Goal: Communication & Community: Answer question/provide support

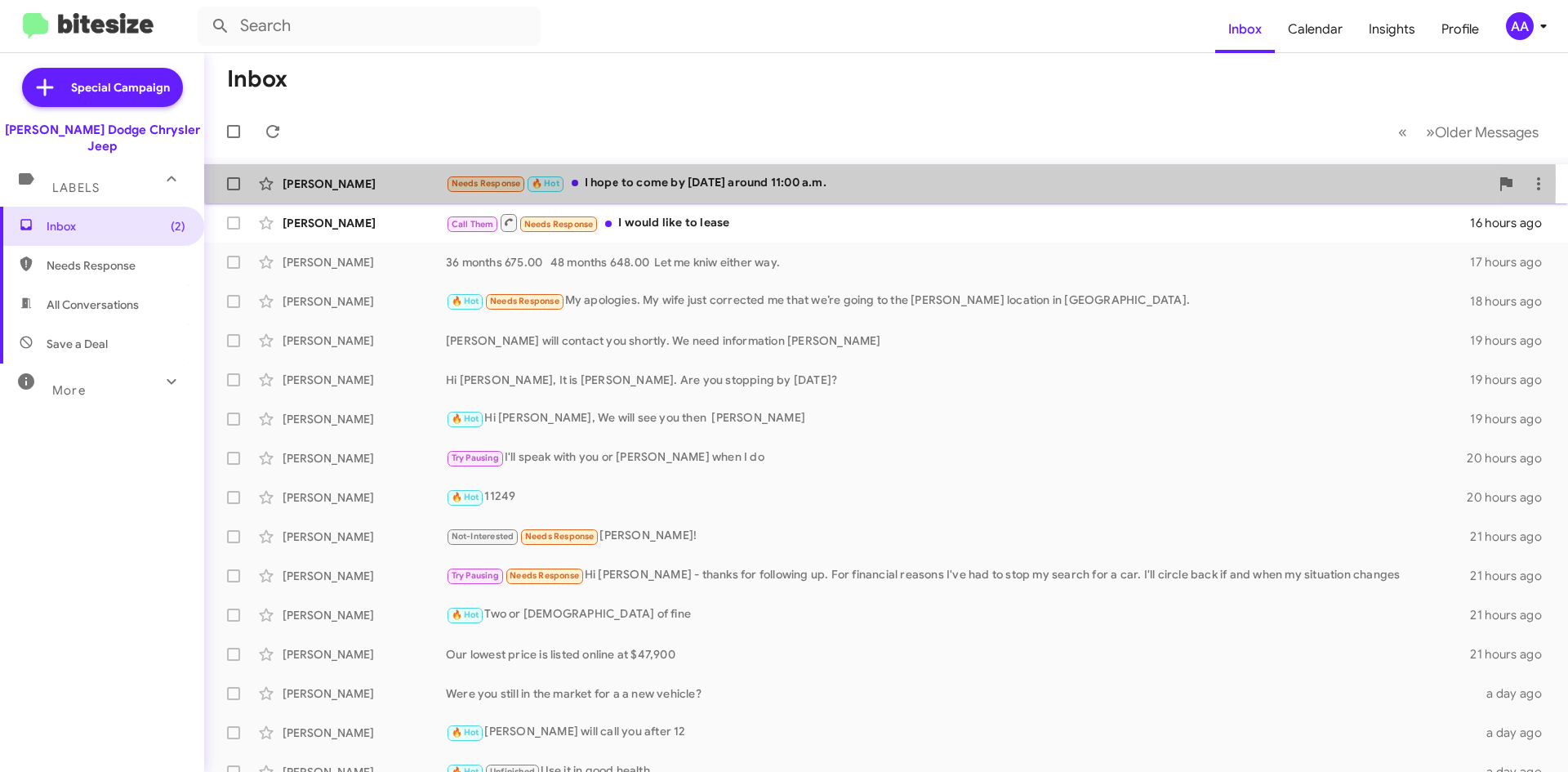
click at [698, 181] on div "Needs Response 🔥 Hot I hope to come by [DATE] around 11:00 a.m." at bounding box center [968, 183] width 1044 height 19
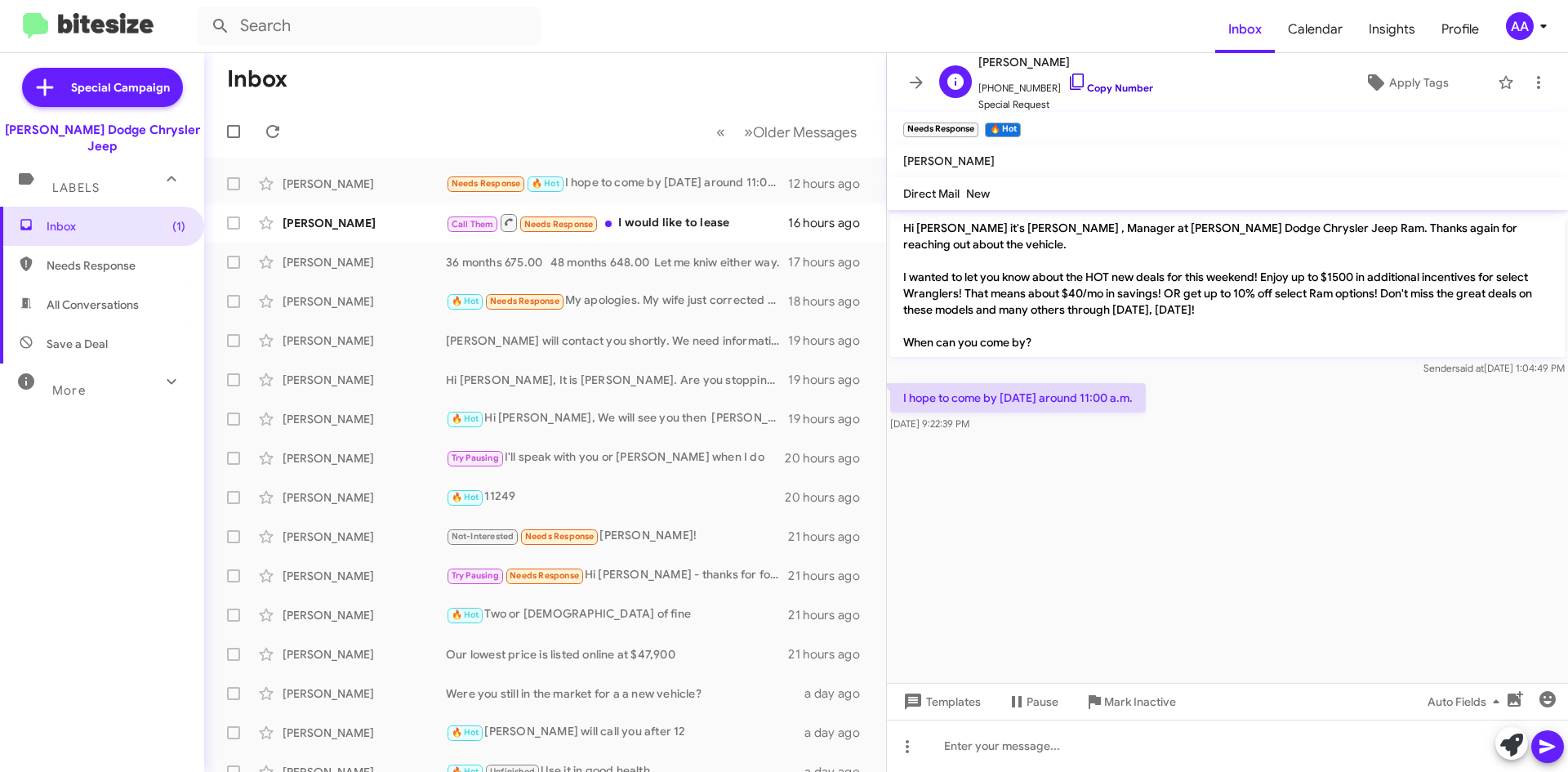
click at [1094, 89] on link "Copy Number" at bounding box center [1110, 88] width 86 height 12
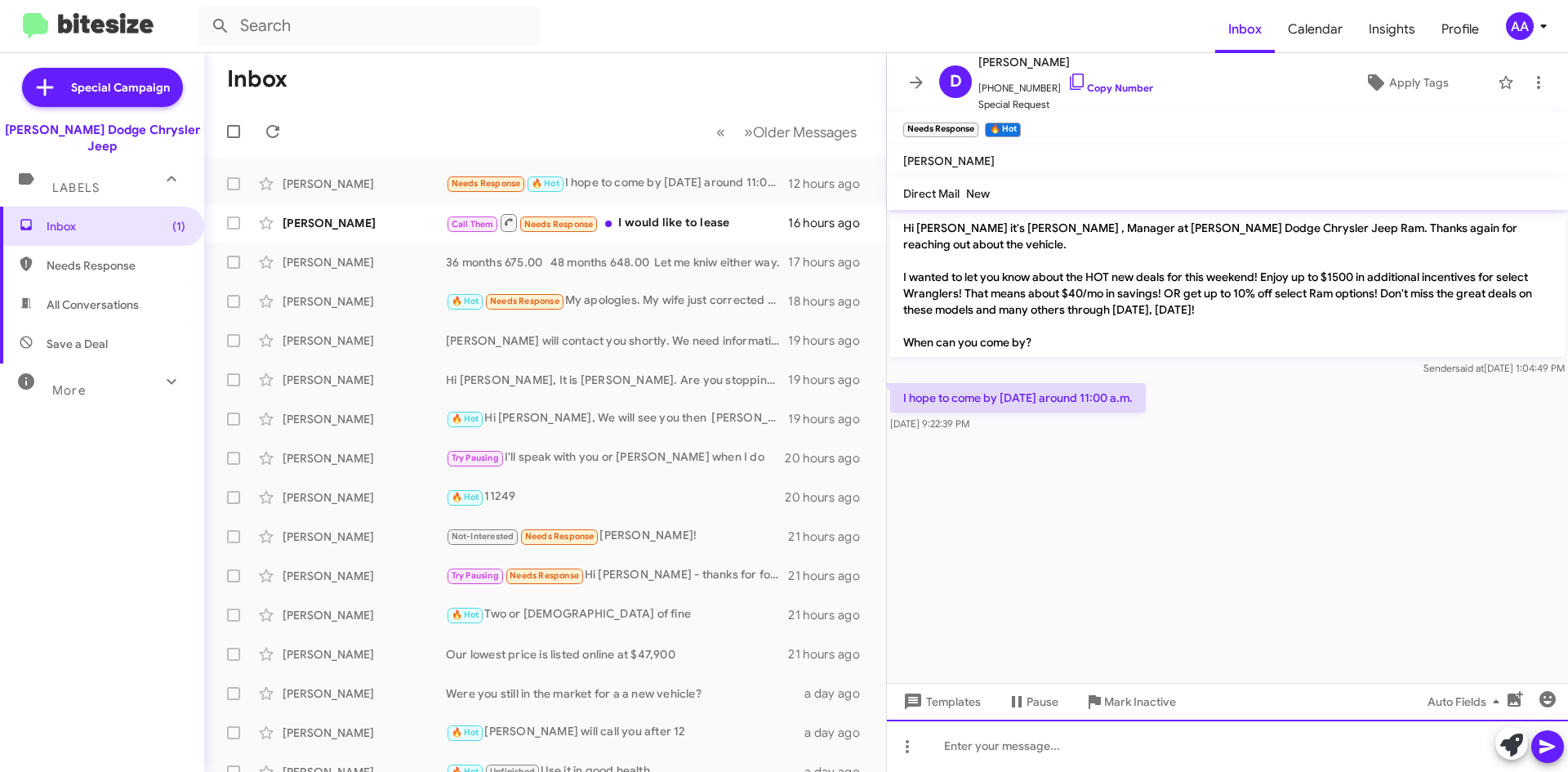
click at [980, 751] on div at bounding box center [1227, 745] width 681 height 52
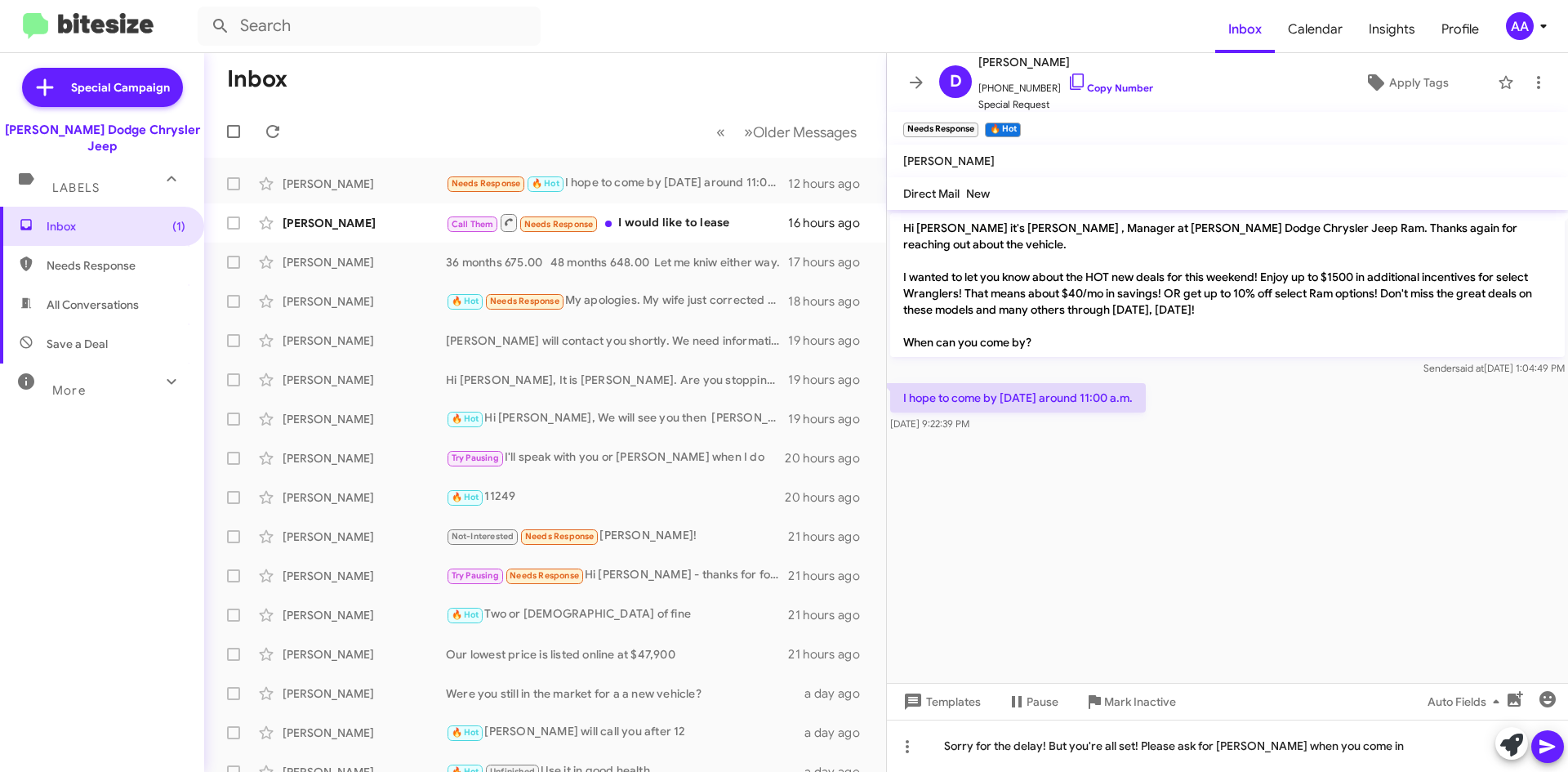
click at [1546, 752] on icon at bounding box center [1548, 747] width 20 height 20
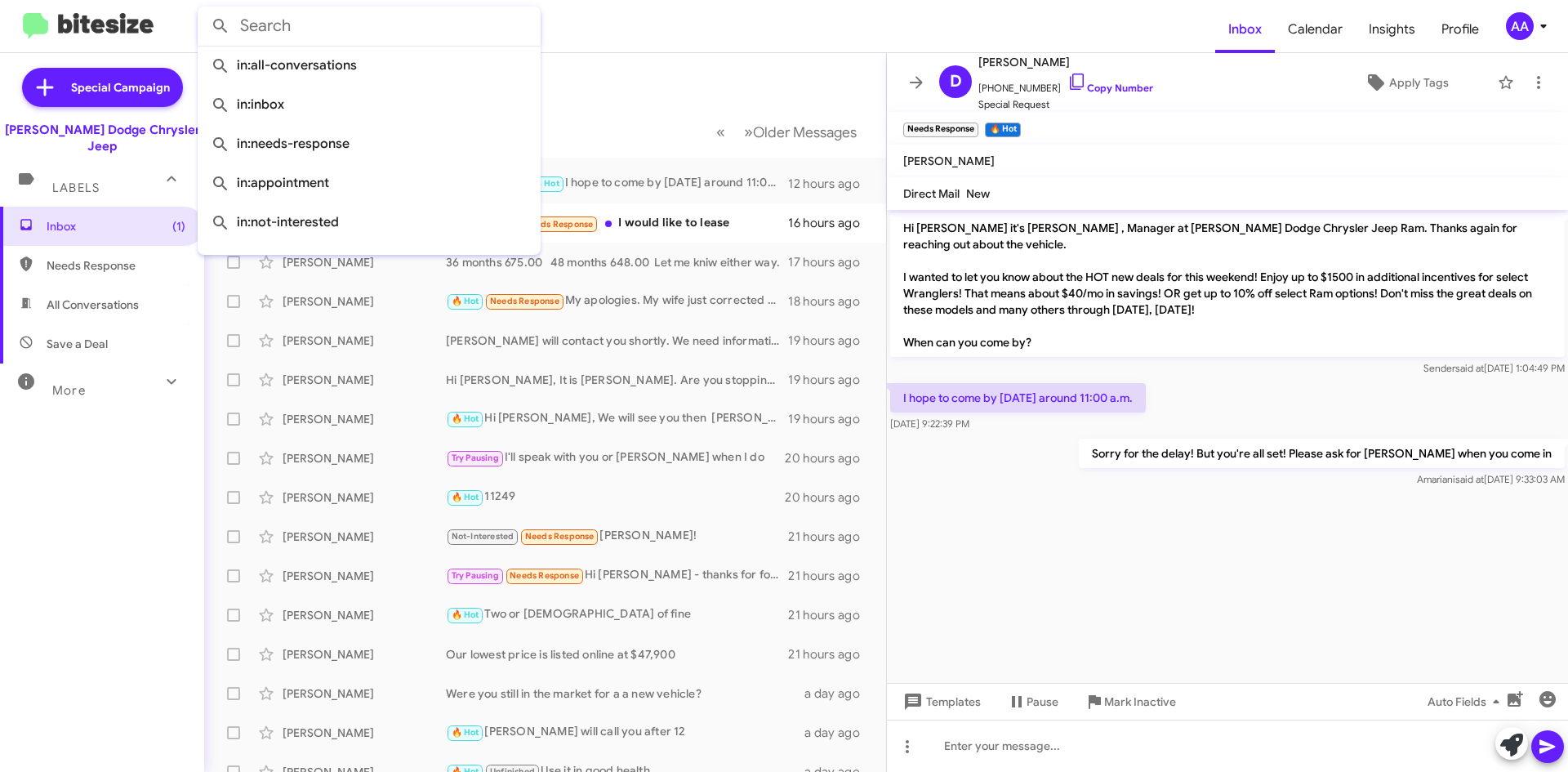
click at [272, 27] on input "text" at bounding box center [369, 27] width 343 height 39
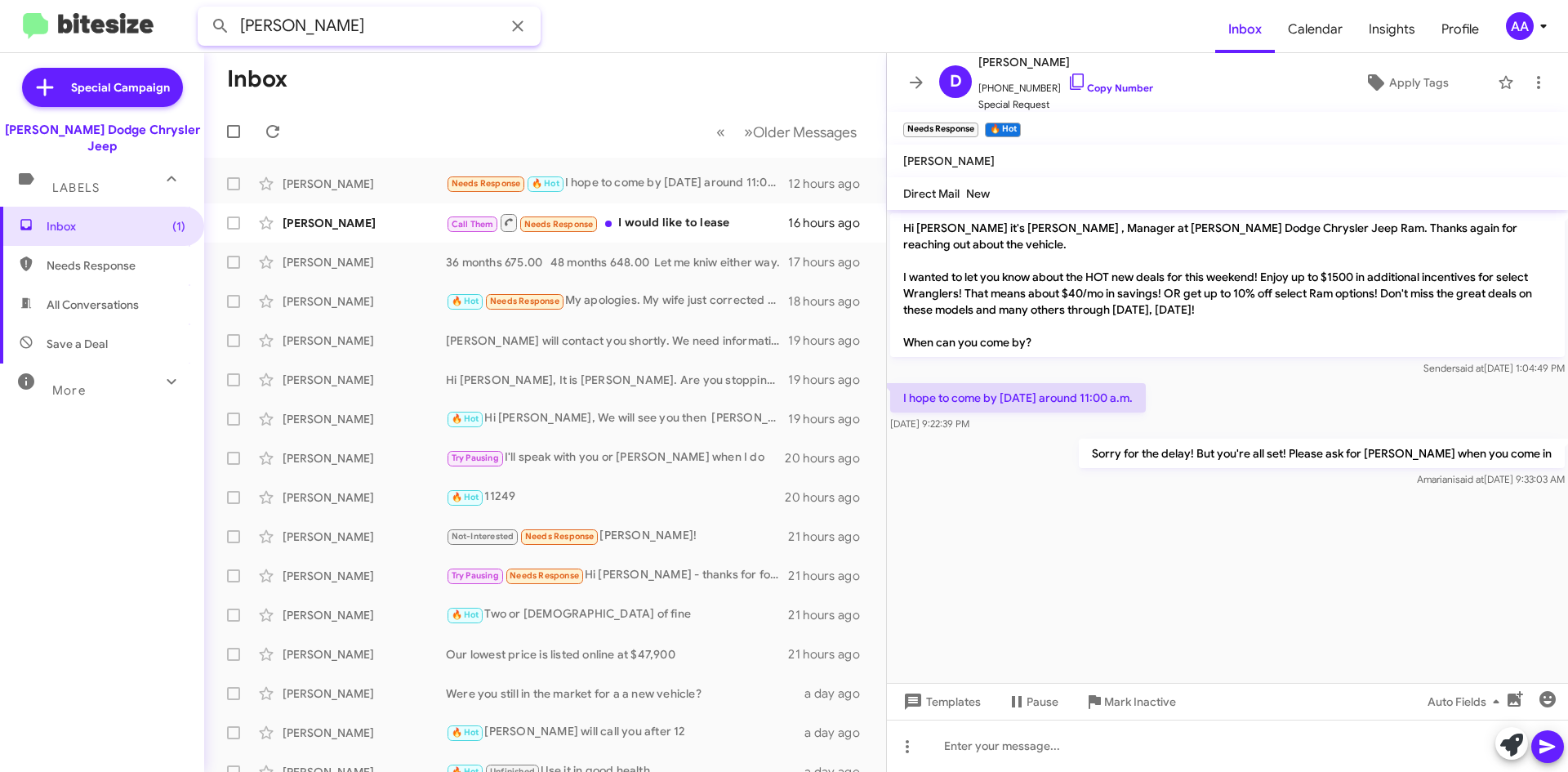
click at [204, 10] on button at bounding box center [220, 26] width 32 height 32
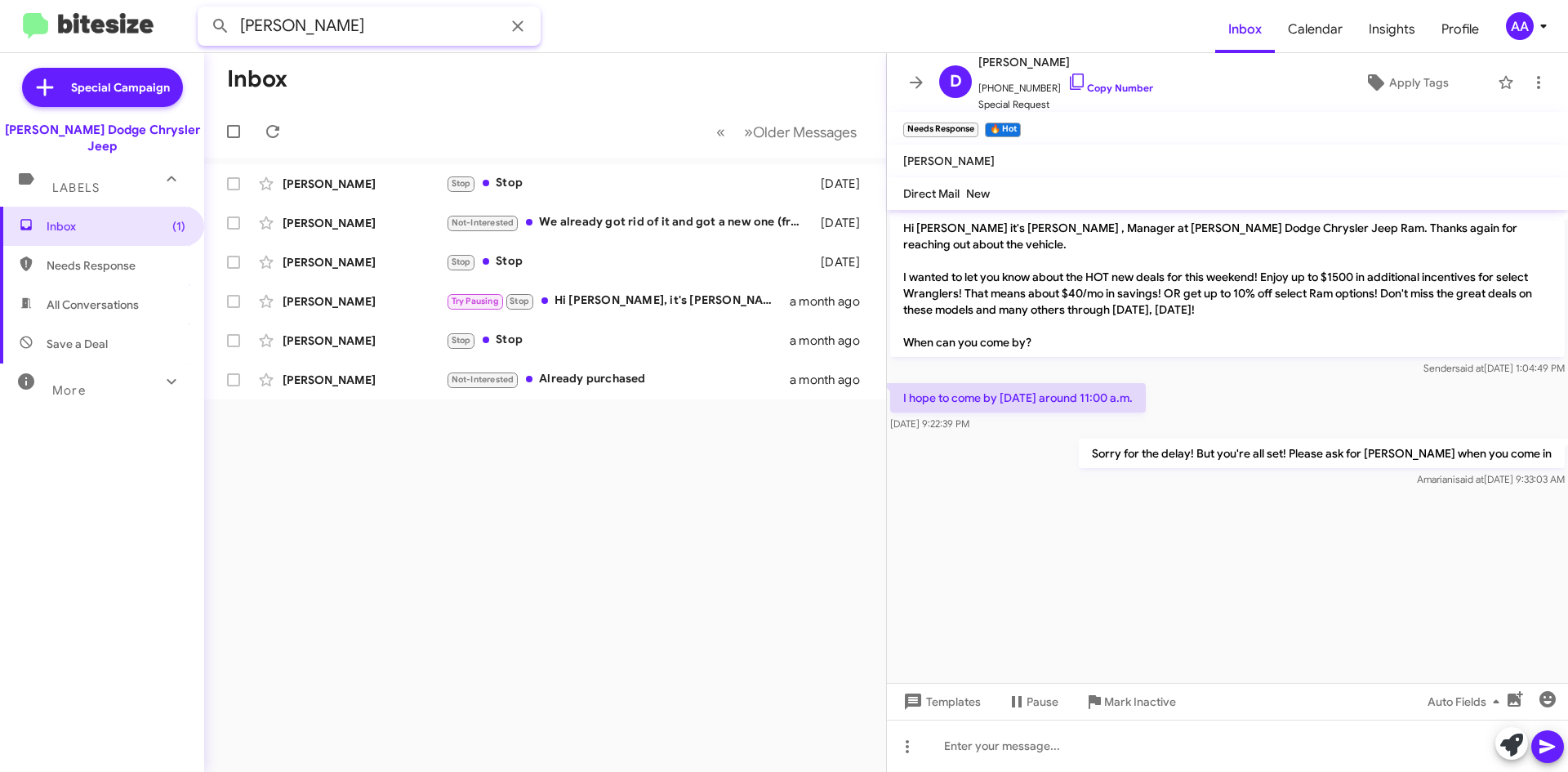
click at [204, 10] on button at bounding box center [220, 26] width 32 height 32
click at [65, 297] on span "All Conversations" at bounding box center [92, 305] width 92 height 17
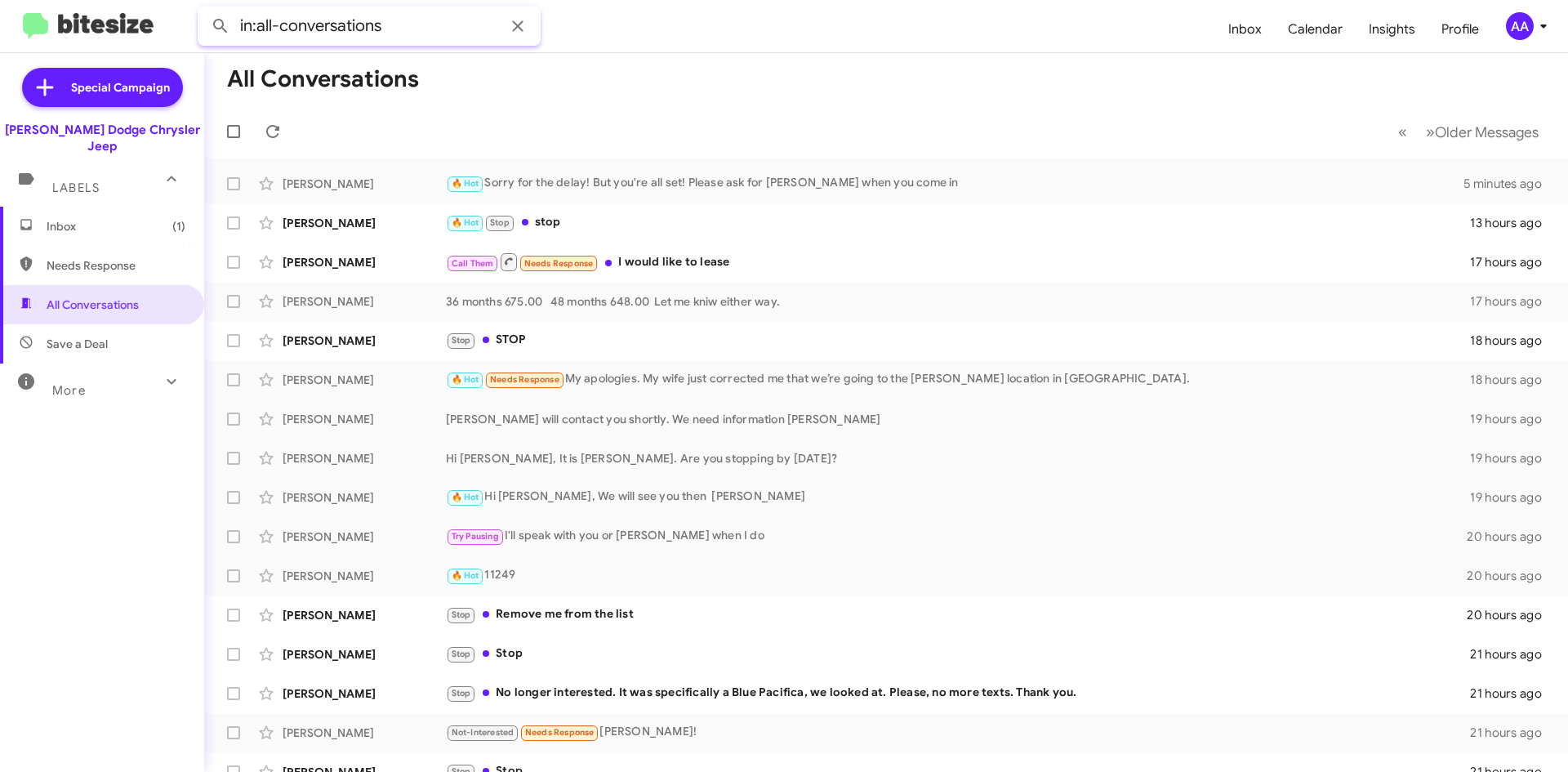
click at [420, 14] on input "in:all-conversations" at bounding box center [369, 27] width 343 height 39
type input "in:all-conversations [PERSON_NAME]"
click at [204, 10] on button at bounding box center [220, 26] width 32 height 32
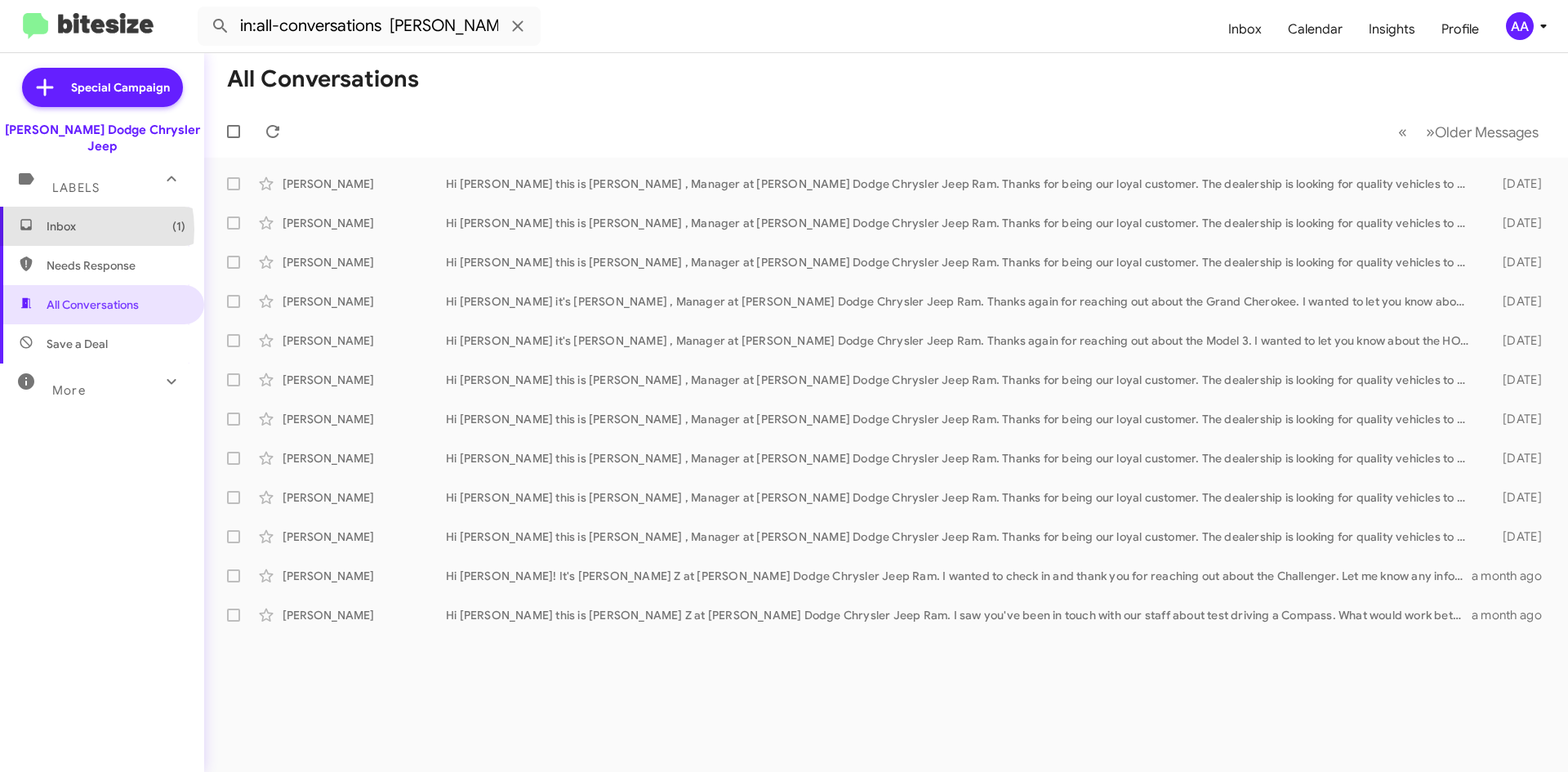
click at [69, 218] on span "Inbox (1)" at bounding box center [115, 226] width 139 height 17
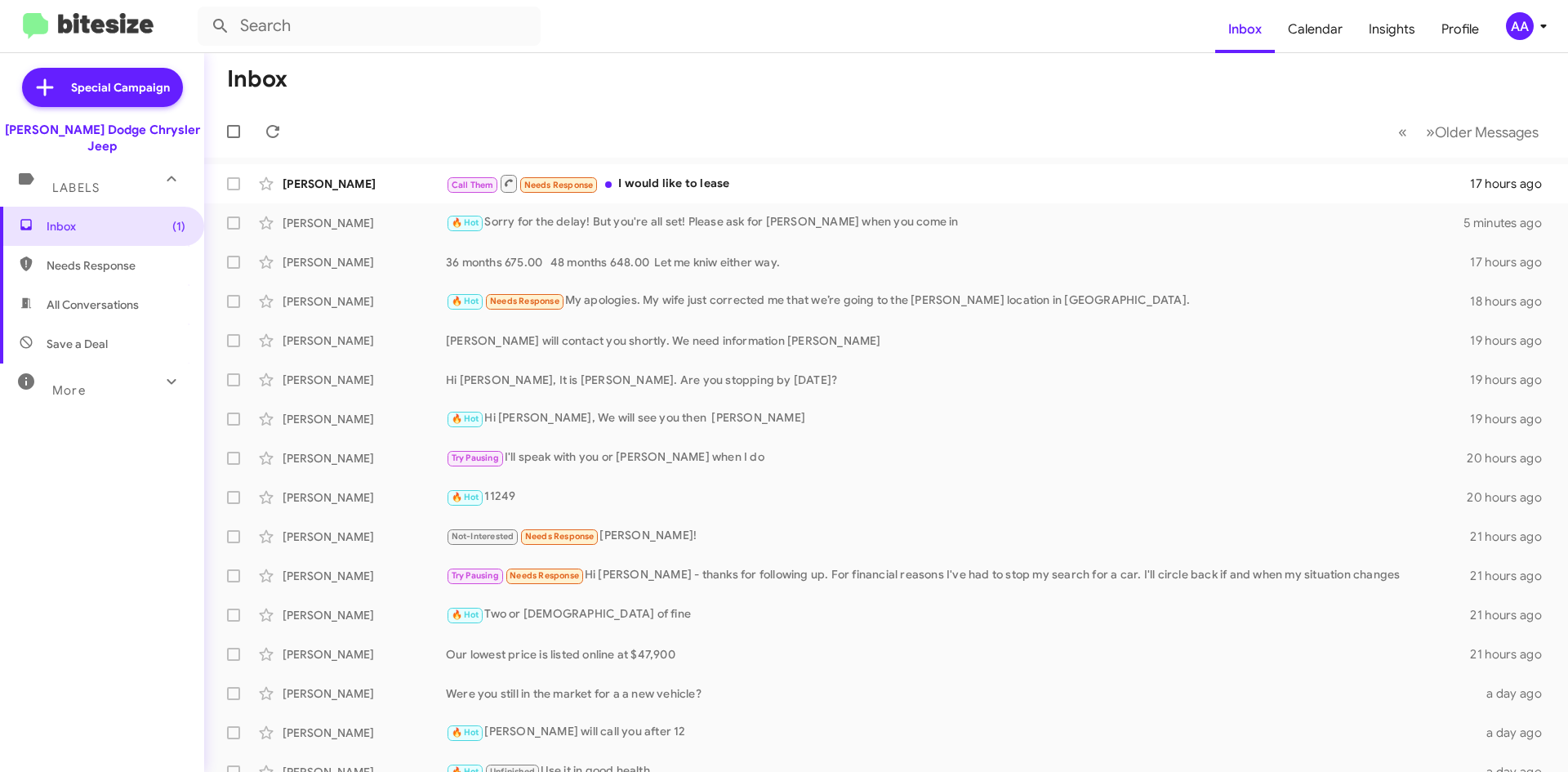
click at [80, 297] on span "All Conversations" at bounding box center [92, 305] width 92 height 17
type input "in:all-conversations"
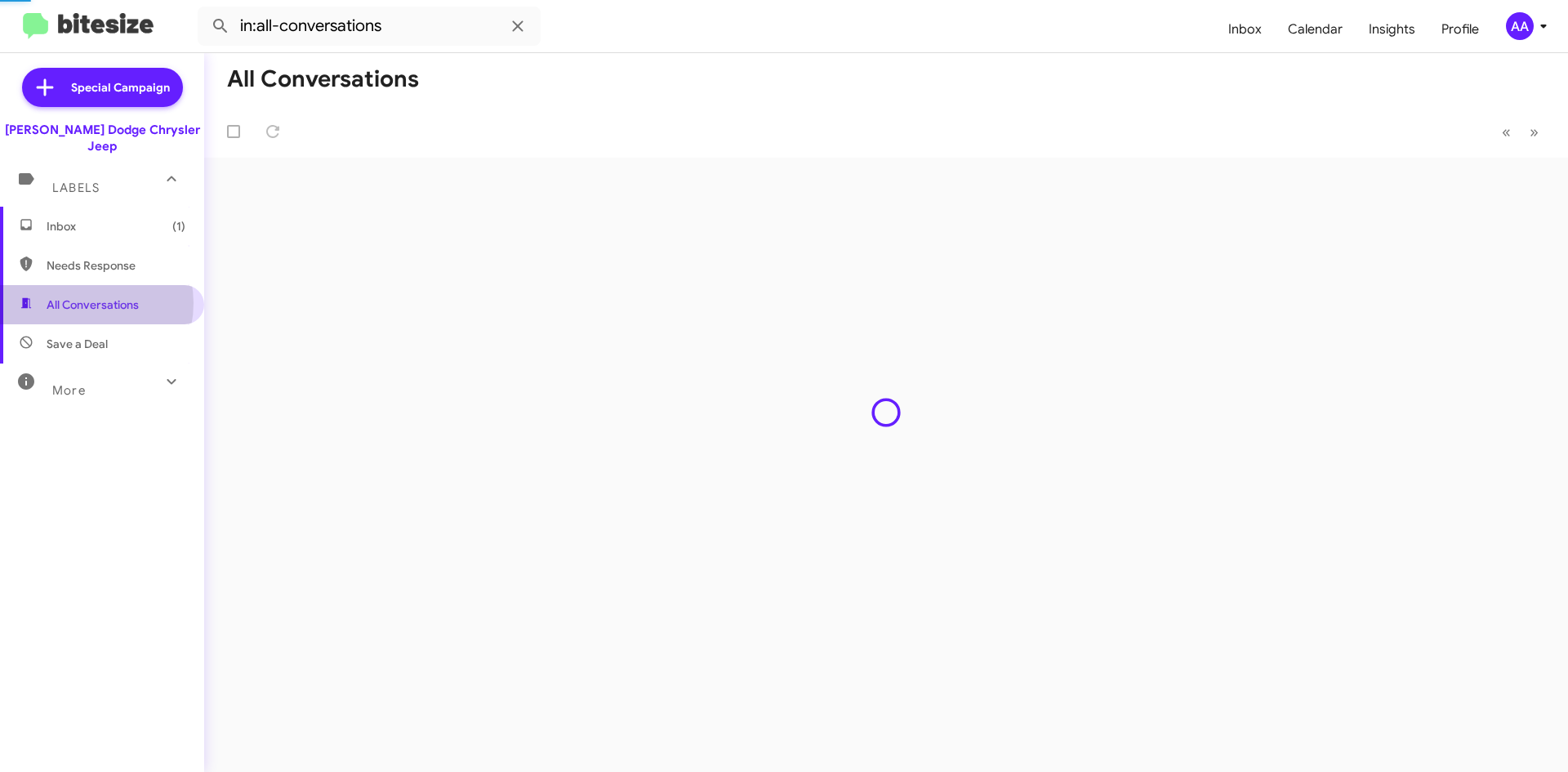
click at [80, 297] on span "All Conversations" at bounding box center [92, 305] width 92 height 17
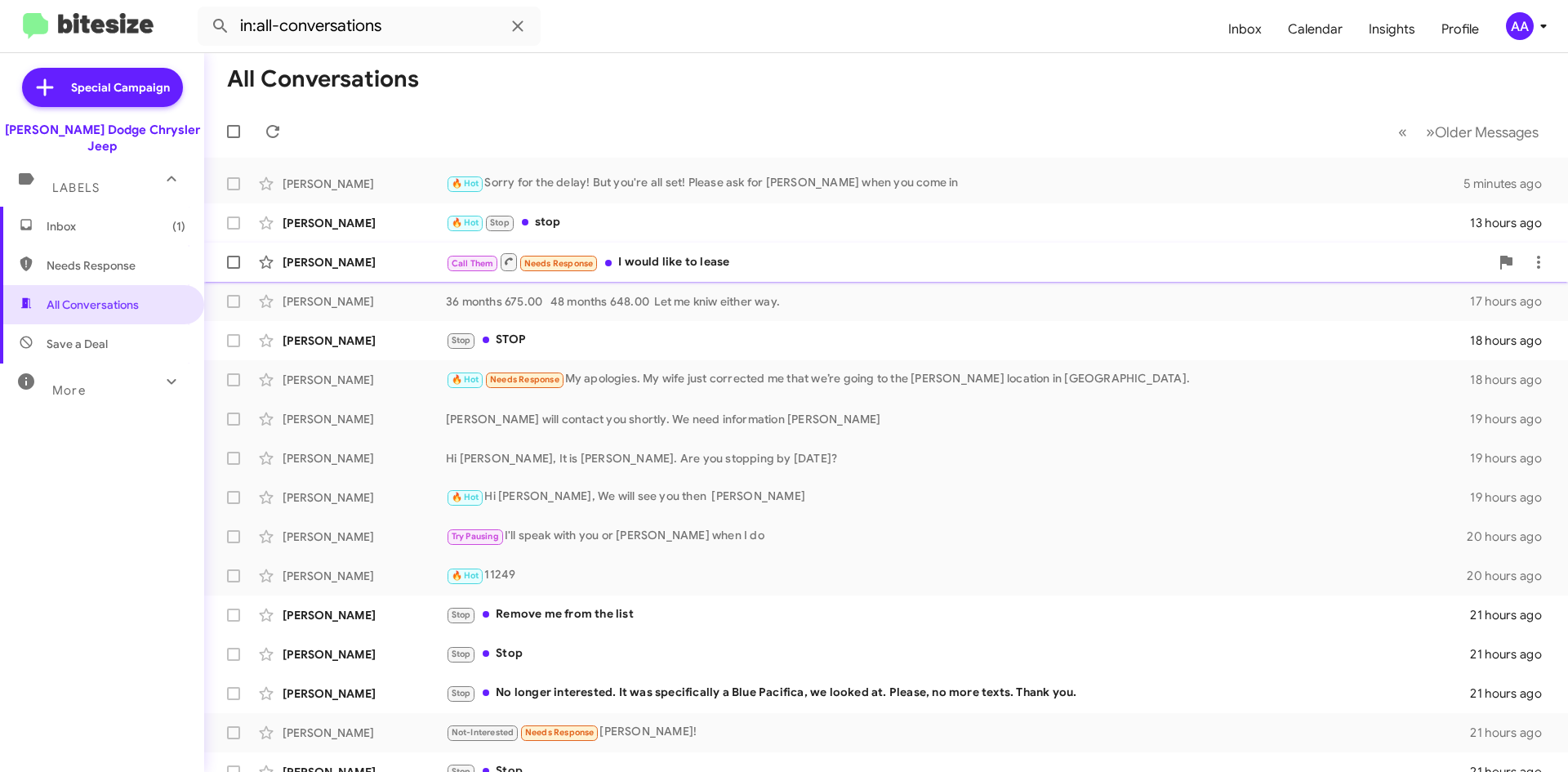
click at [700, 263] on div "Call Them Needs Response I would like to lease" at bounding box center [968, 262] width 1044 height 21
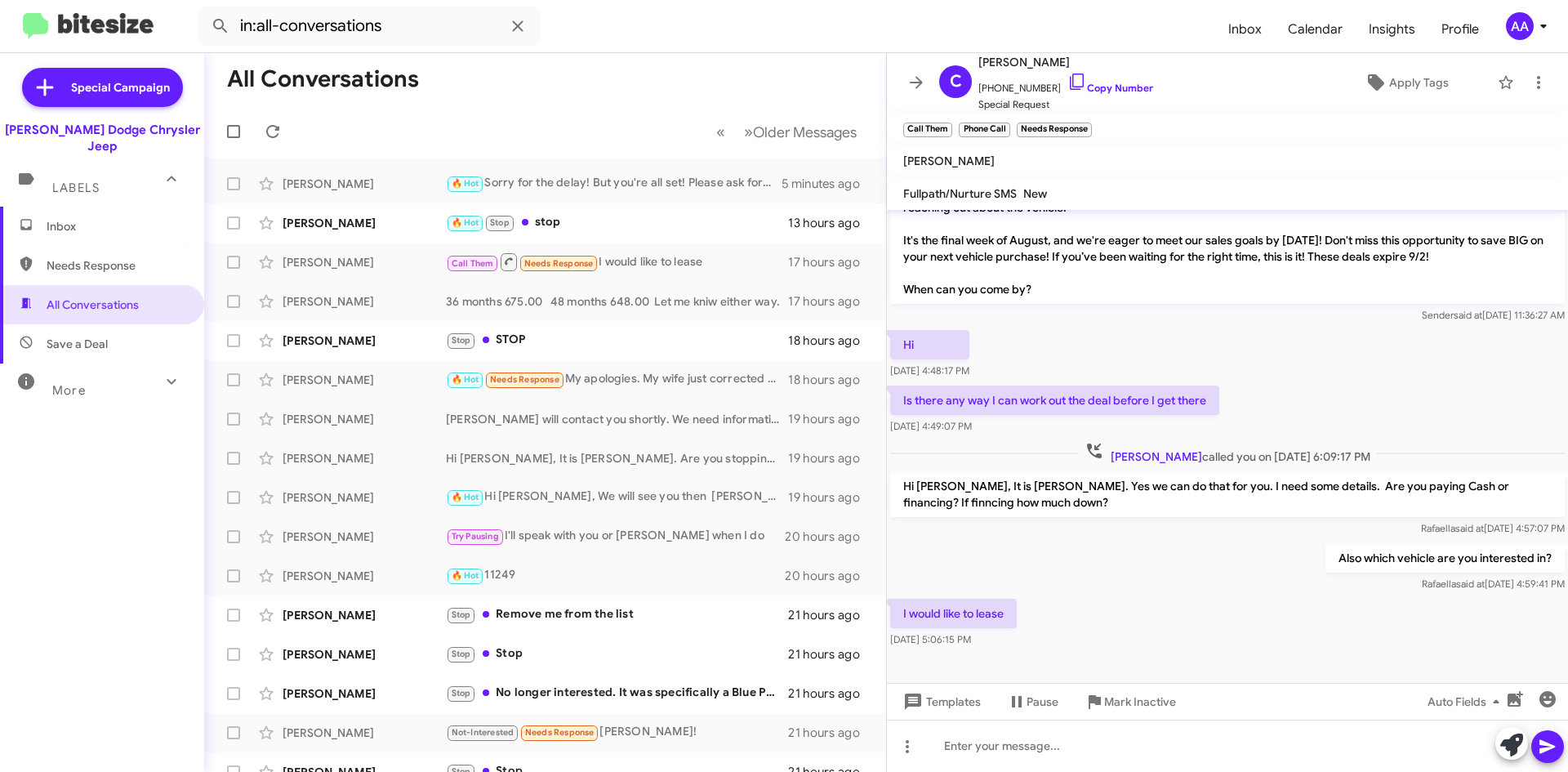
scroll to position [479, 0]
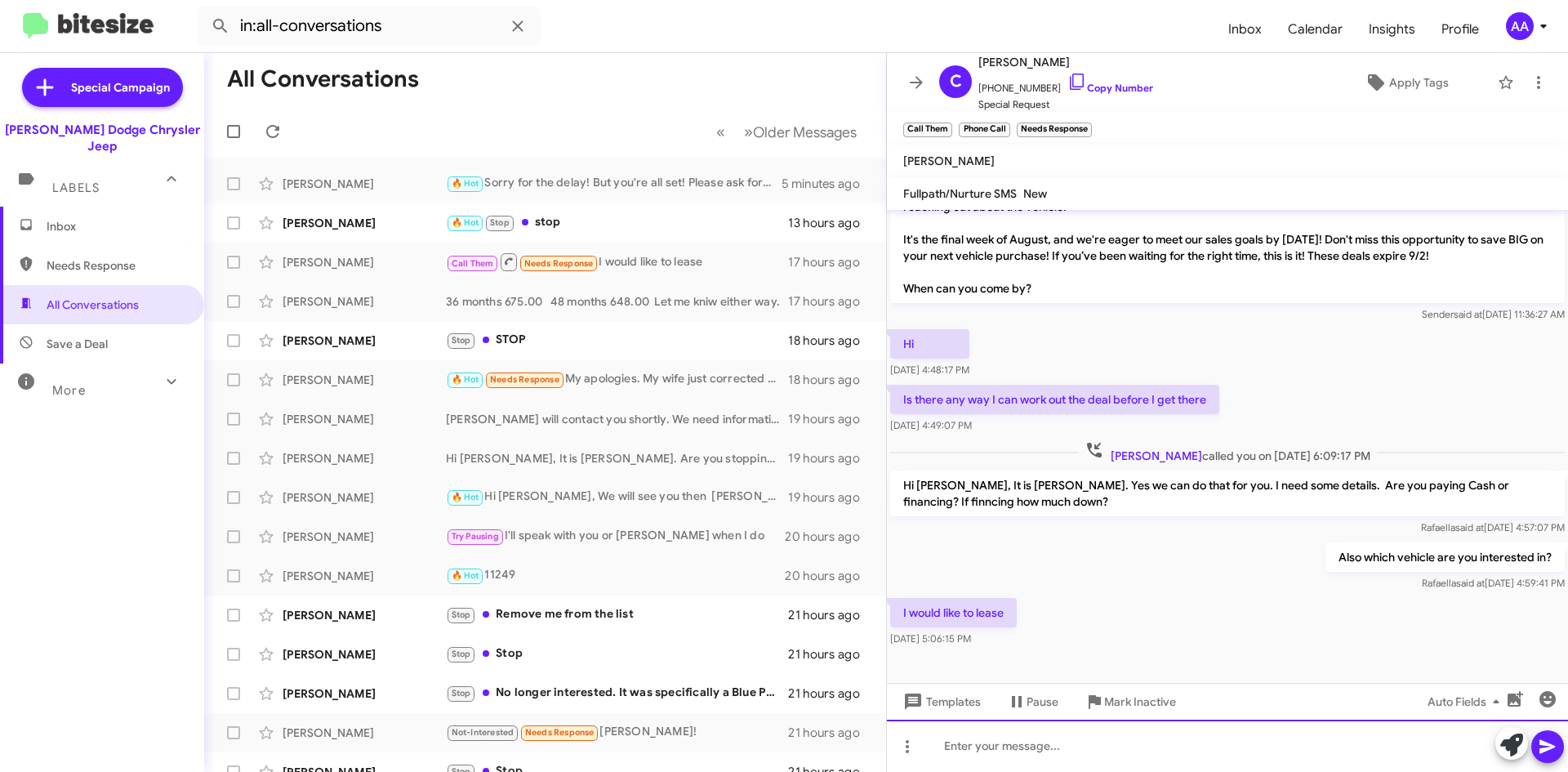
click at [1047, 770] on div at bounding box center [1227, 745] width 681 height 52
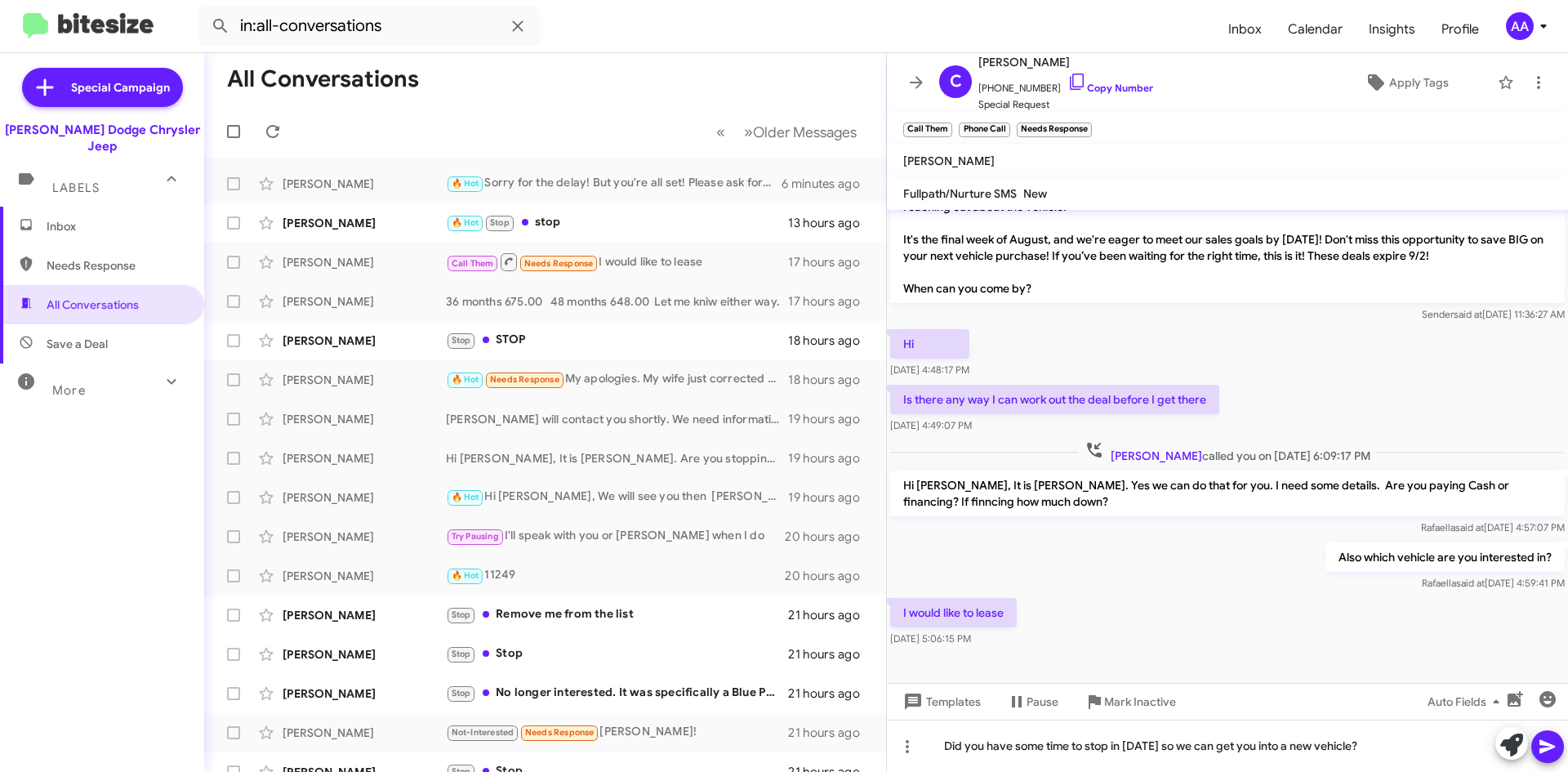
click at [1557, 740] on icon at bounding box center [1548, 747] width 20 height 20
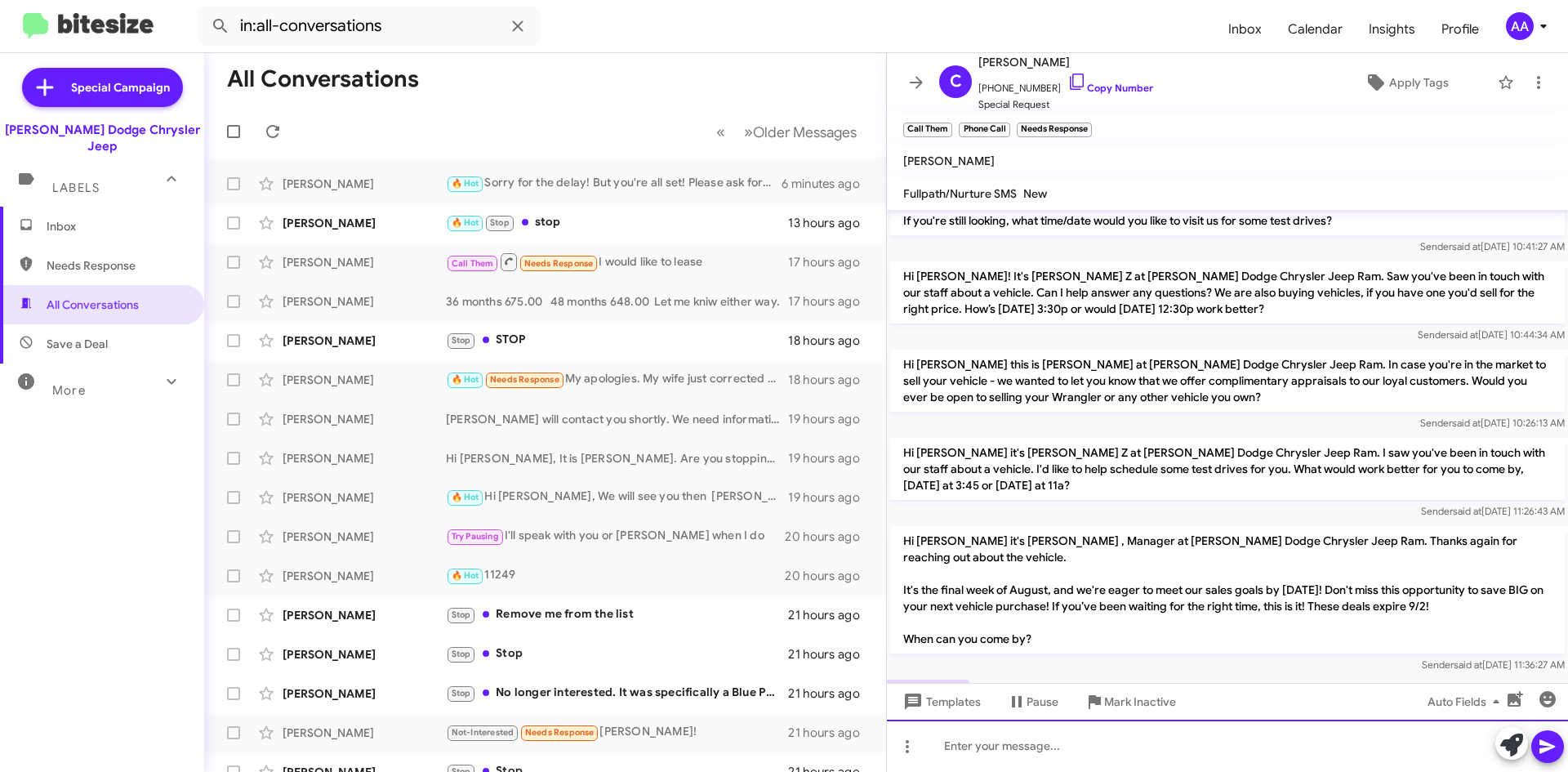
scroll to position [327, 0]
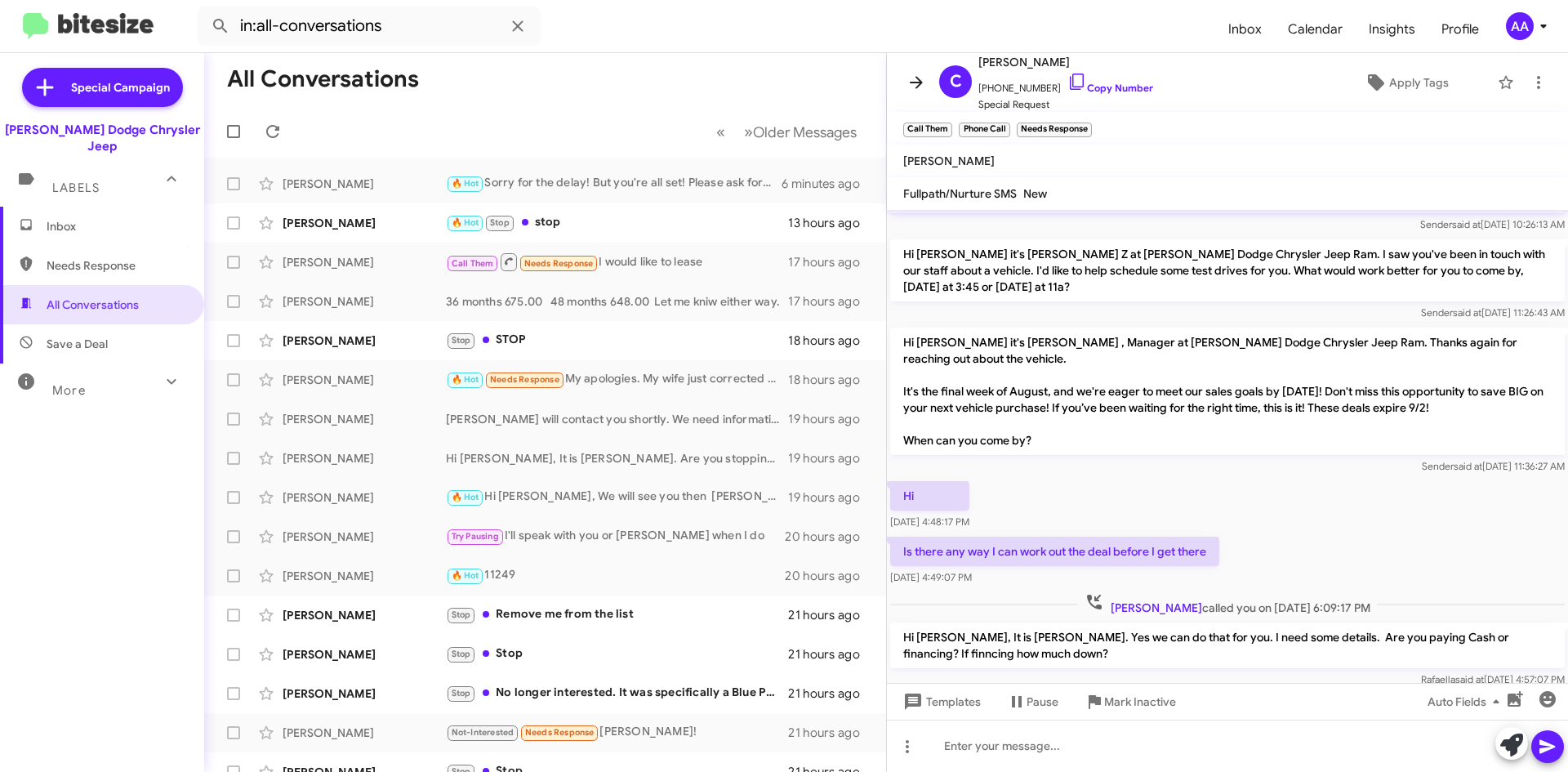
click at [911, 81] on icon at bounding box center [916, 83] width 20 height 20
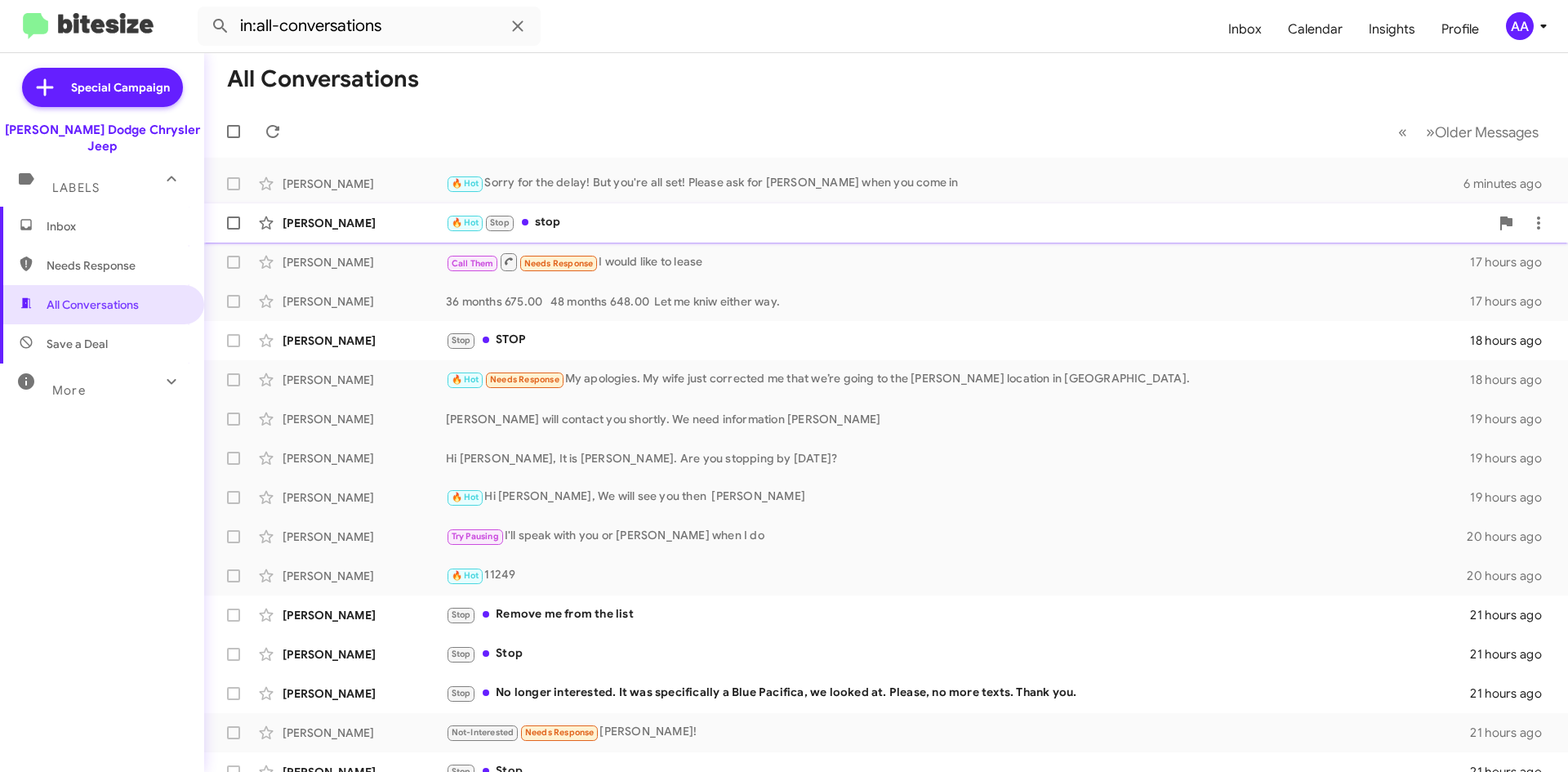
click at [568, 218] on div "🔥 Hot Stop stop" at bounding box center [968, 222] width 1044 height 19
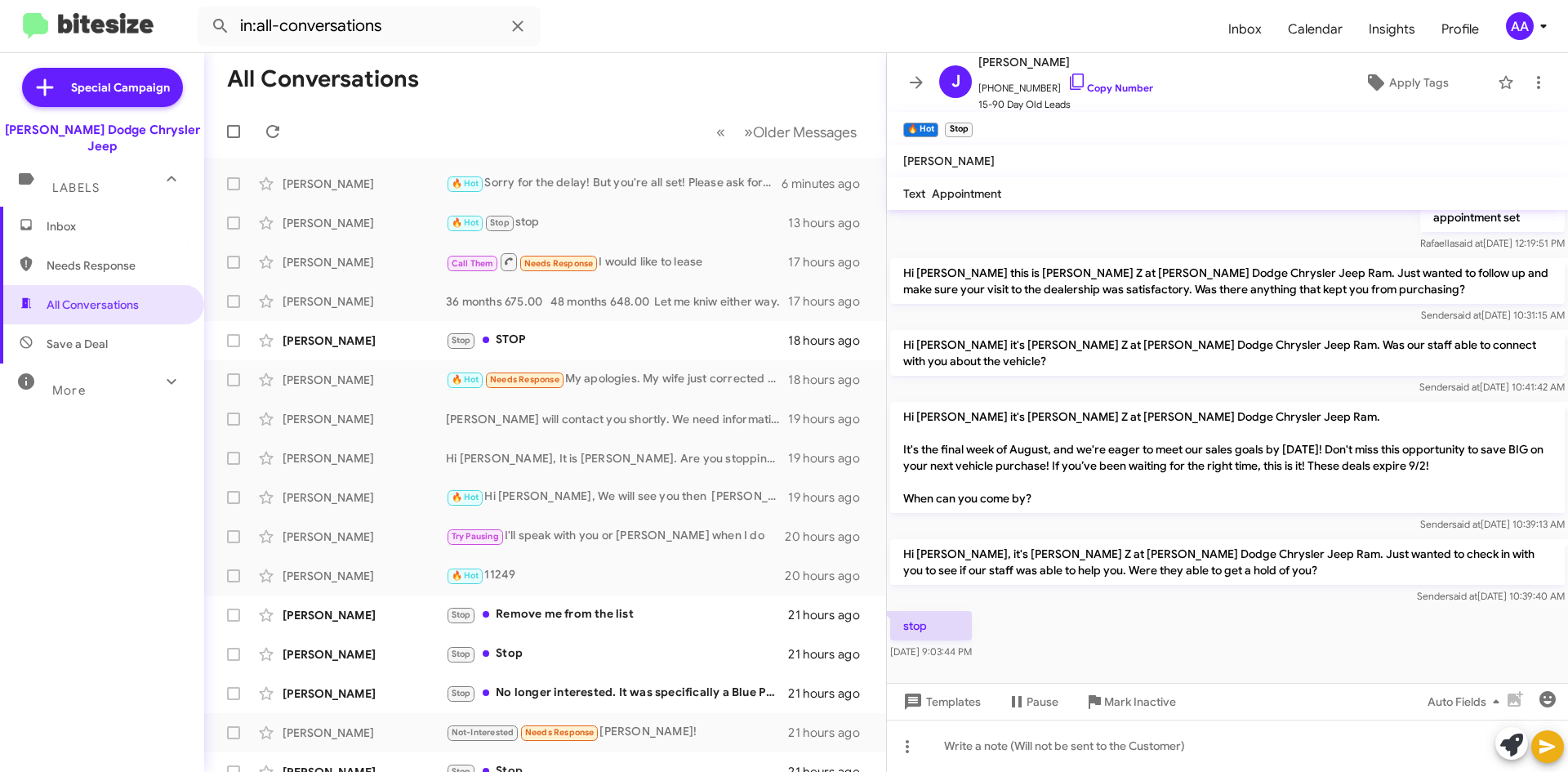
scroll to position [466, 0]
click at [1532, 86] on icon at bounding box center [1539, 83] width 20 height 20
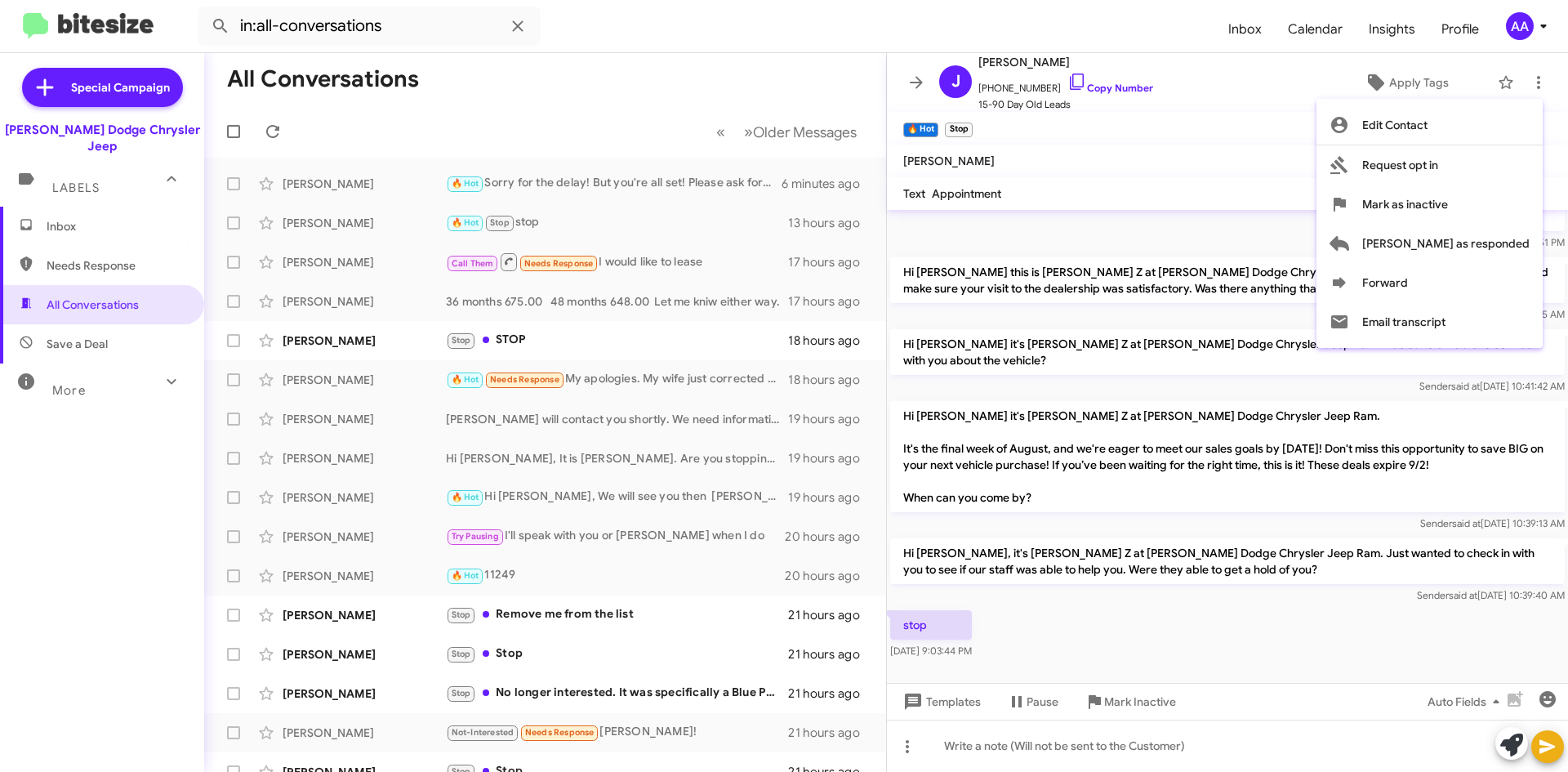
click at [1150, 85] on div at bounding box center [784, 386] width 1568 height 772
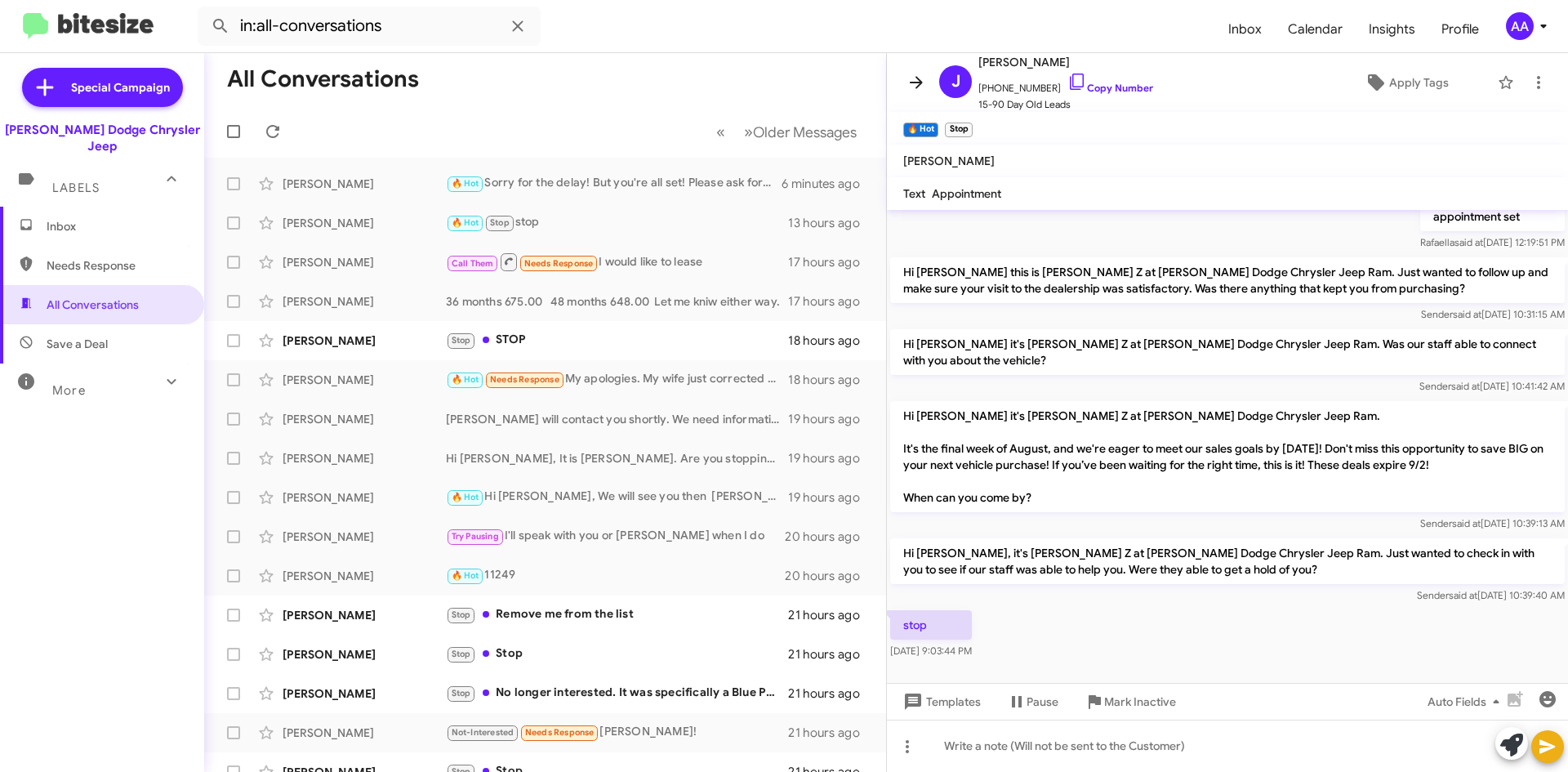
click at [915, 83] on icon at bounding box center [916, 82] width 13 height 12
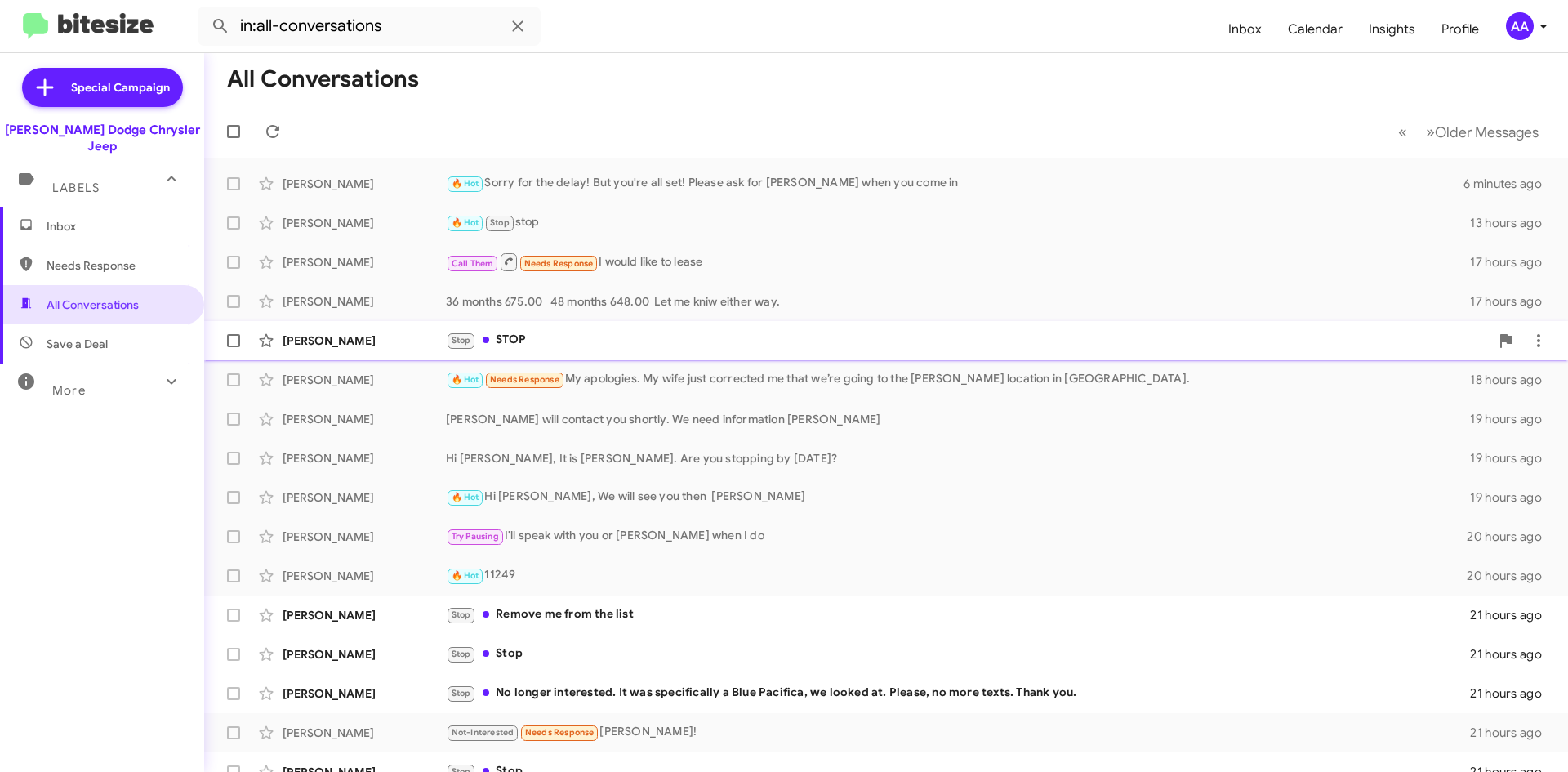
click at [597, 327] on div "[PERSON_NAME] Stop STOP 18 hours ago" at bounding box center [886, 340] width 1338 height 32
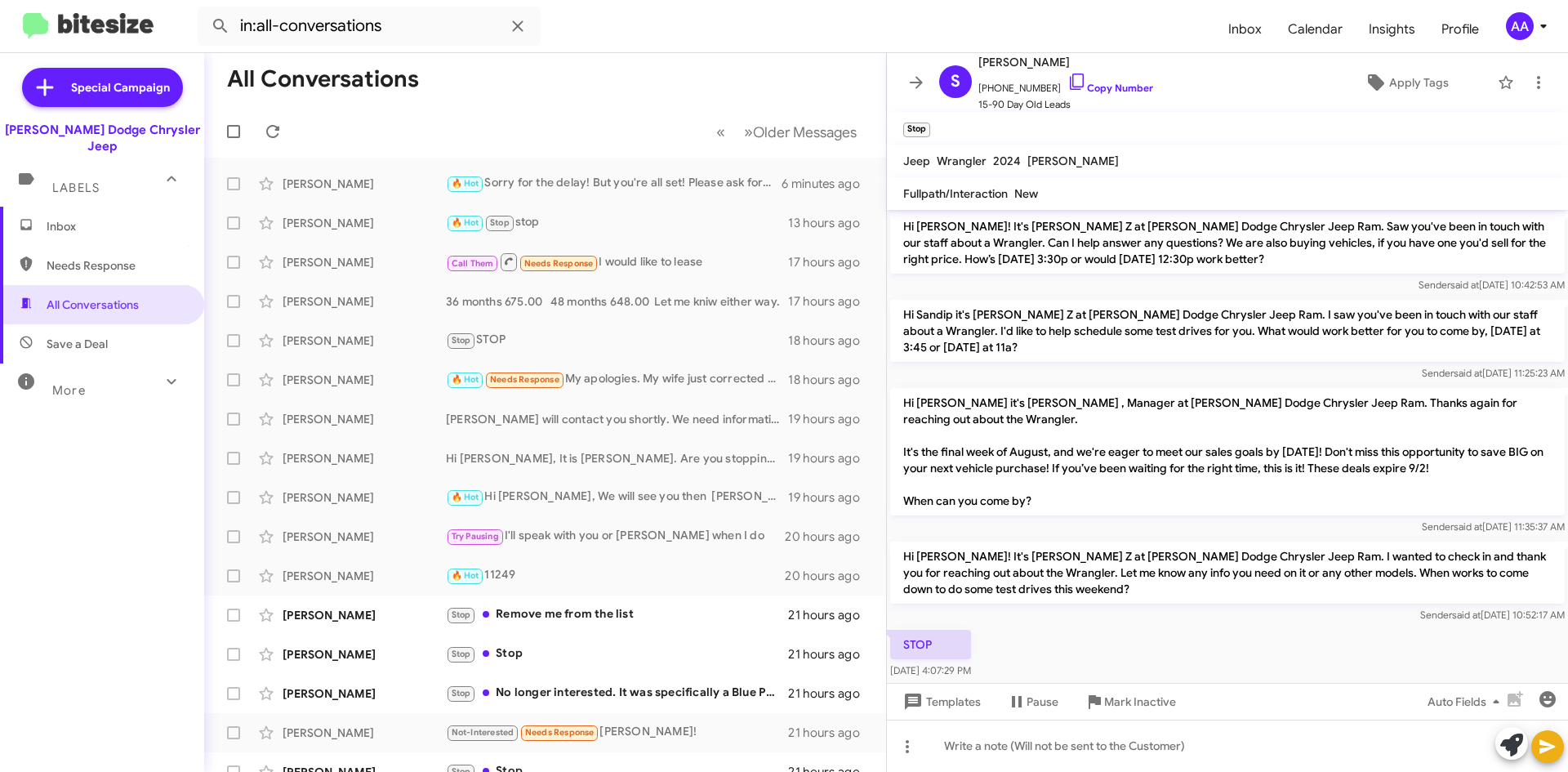
scroll to position [190, 0]
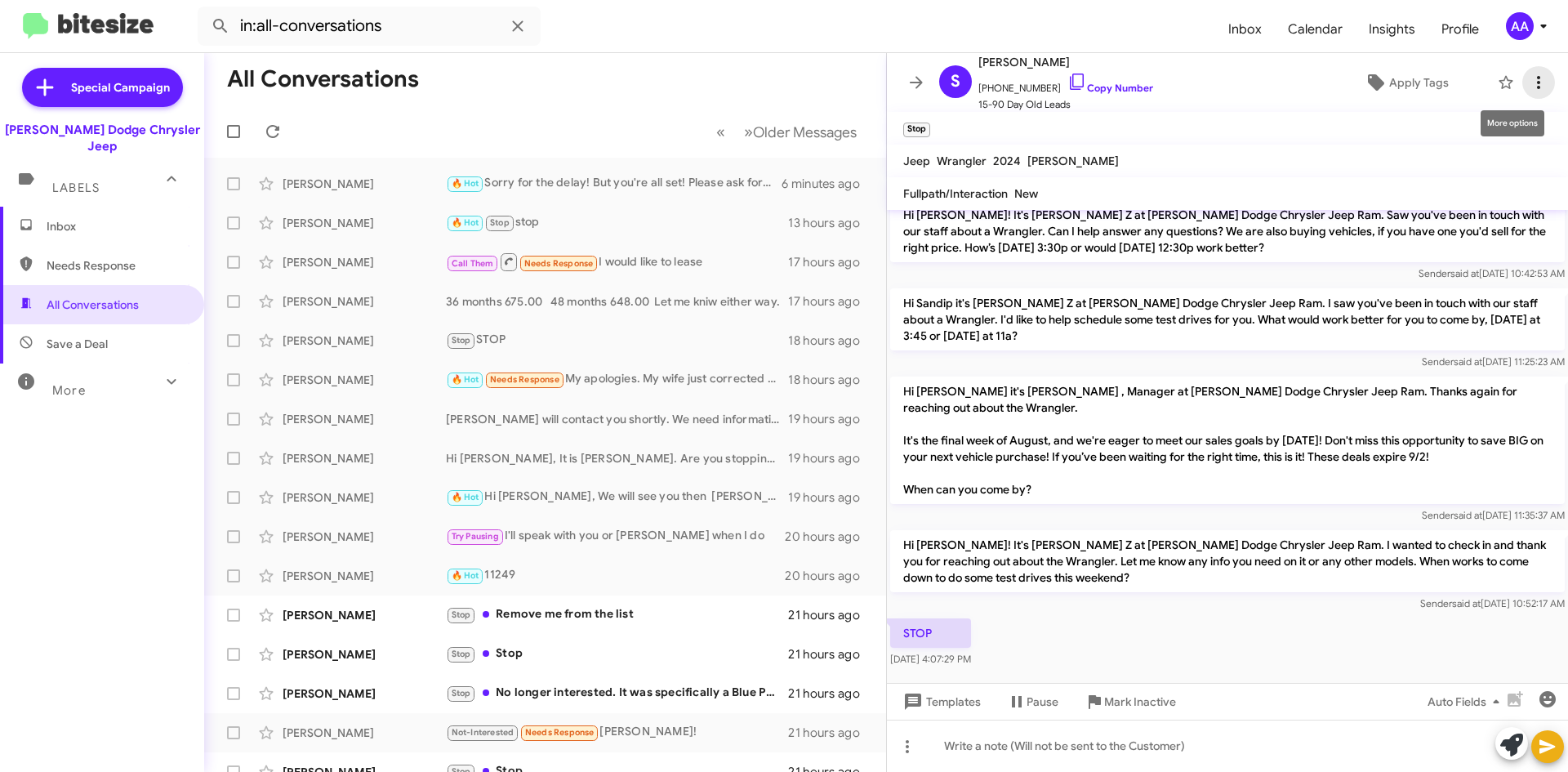
click at [1530, 80] on icon at bounding box center [1539, 83] width 20 height 20
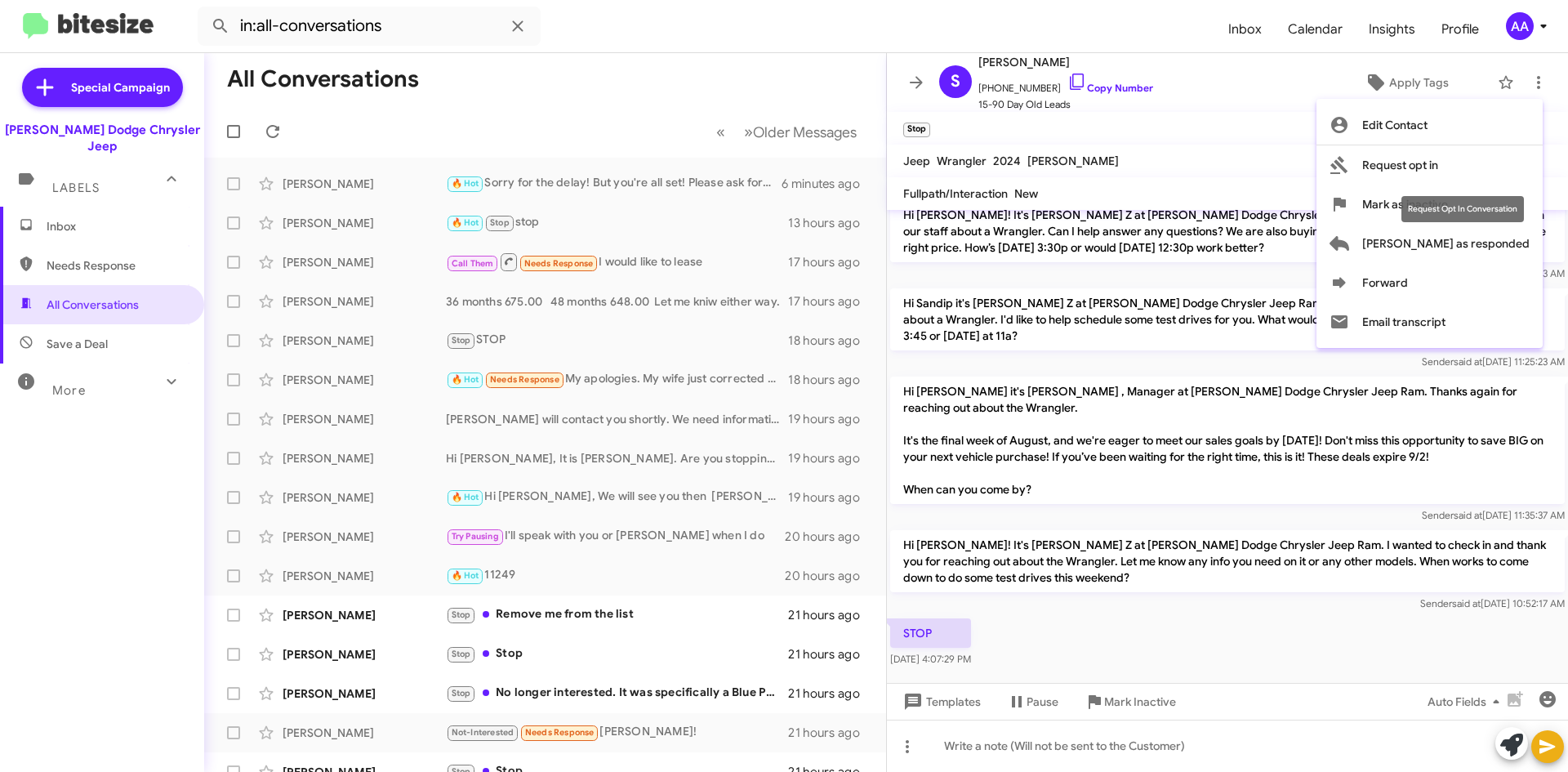
click at [1494, 220] on div "Request Opt In Conversation" at bounding box center [1463, 208] width 123 height 27
click at [1448, 210] on span "Mark as inactive" at bounding box center [1405, 205] width 86 height 39
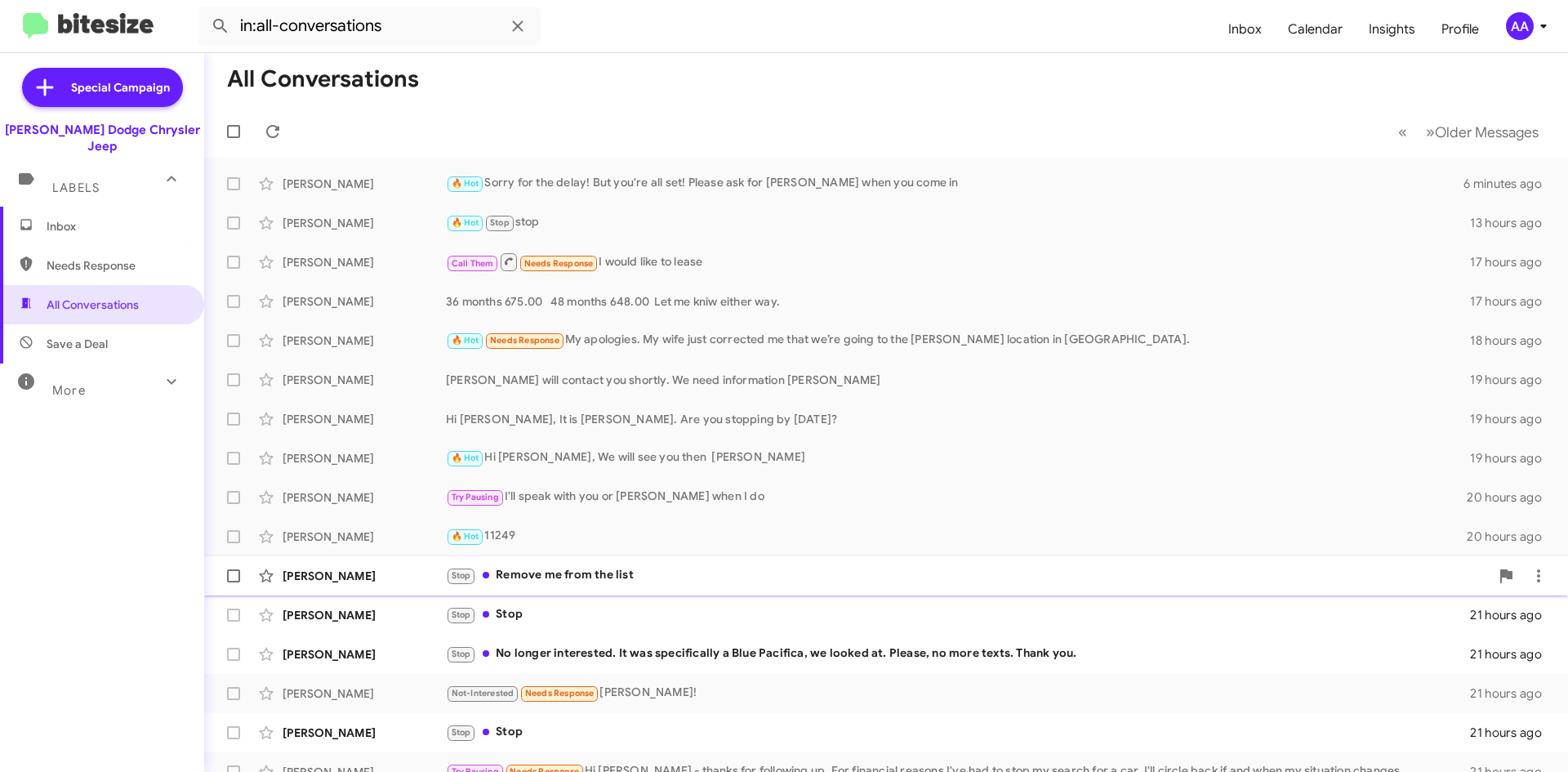
click at [588, 573] on div "Stop Remove me from the list" at bounding box center [968, 575] width 1044 height 19
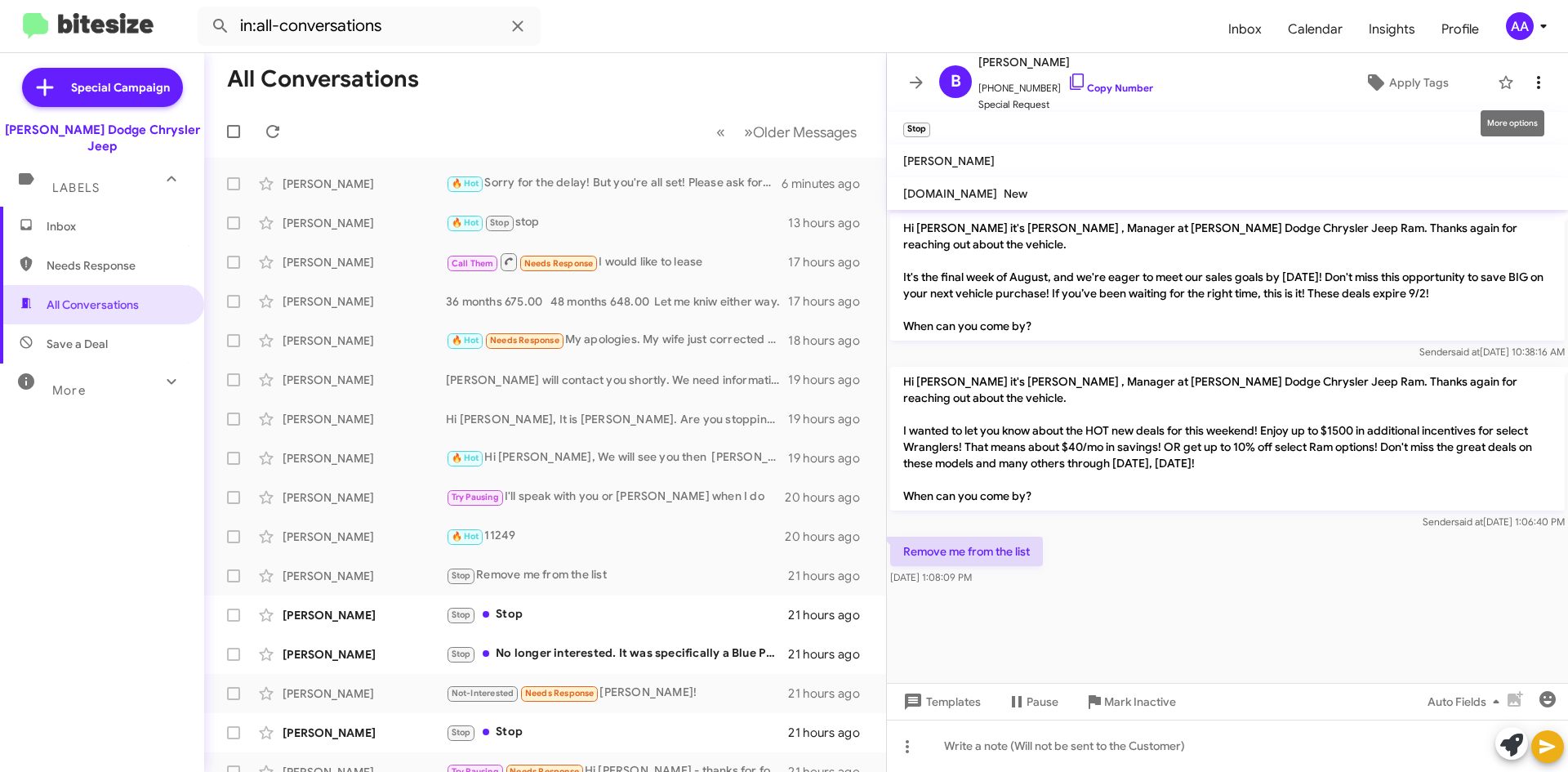
click at [1536, 87] on icon at bounding box center [1539, 83] width 20 height 20
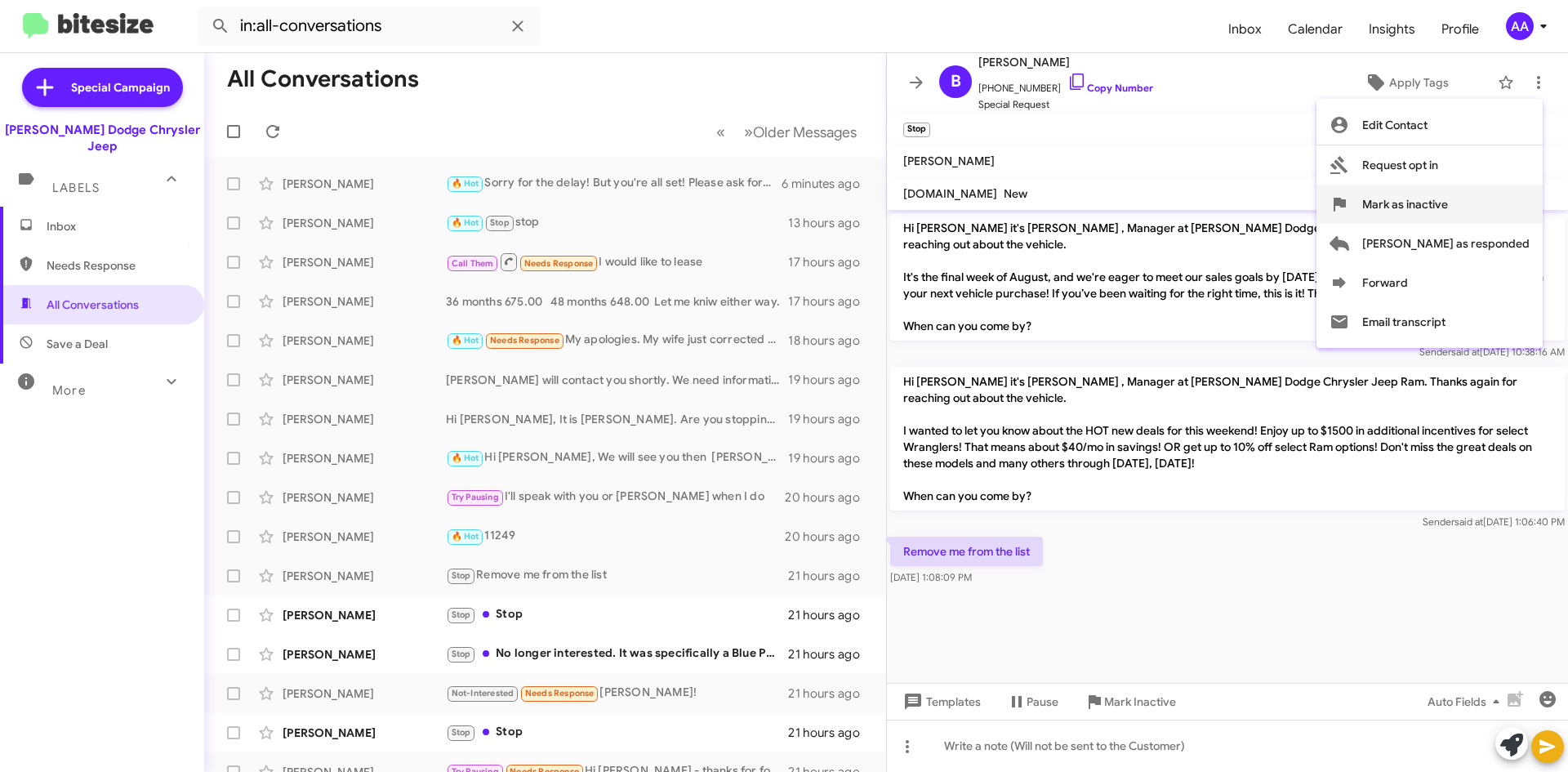
click at [1448, 210] on span "Mark as inactive" at bounding box center [1405, 205] width 86 height 39
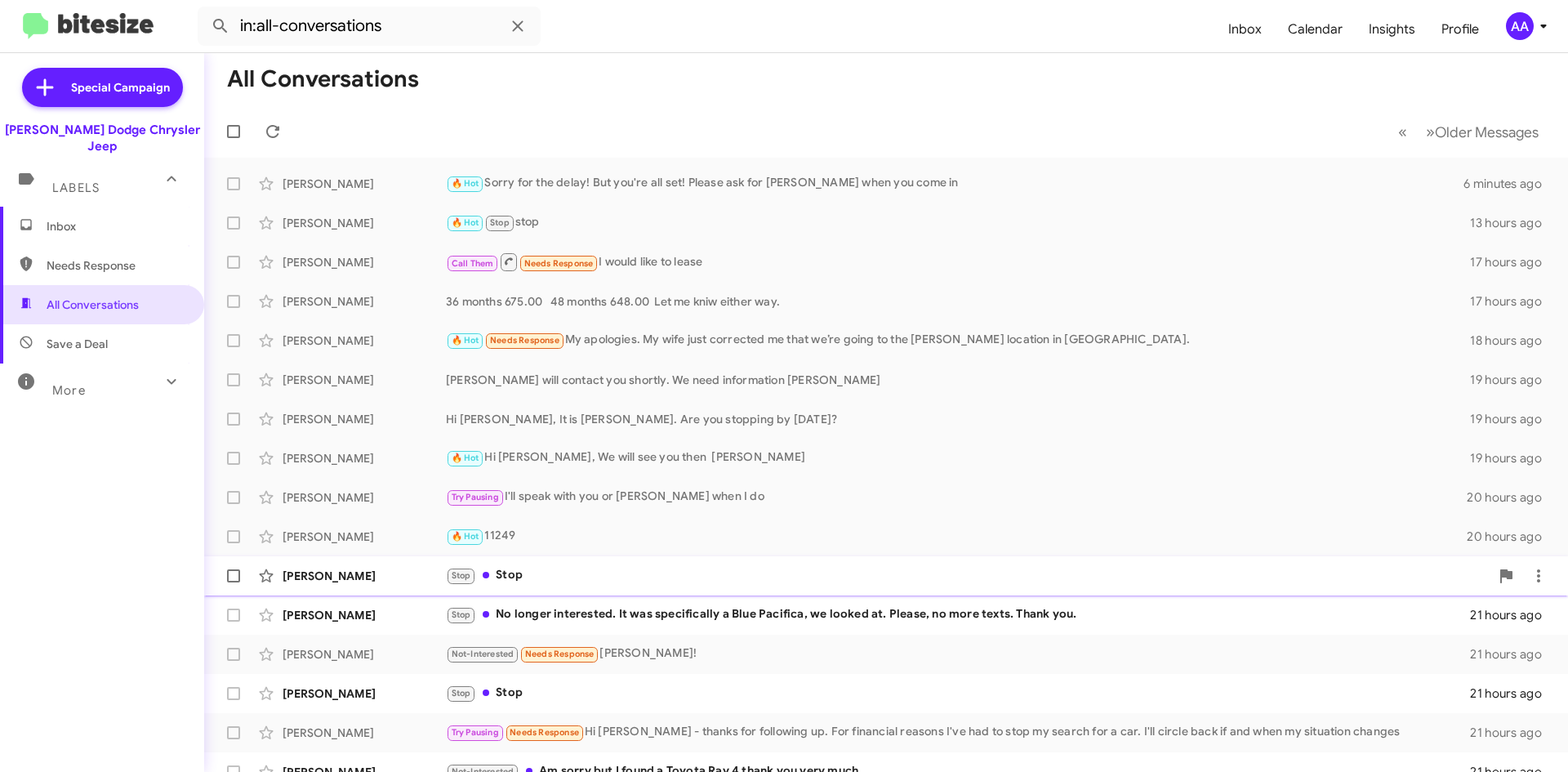
click at [527, 583] on div "Stop Stop" at bounding box center [968, 575] width 1044 height 19
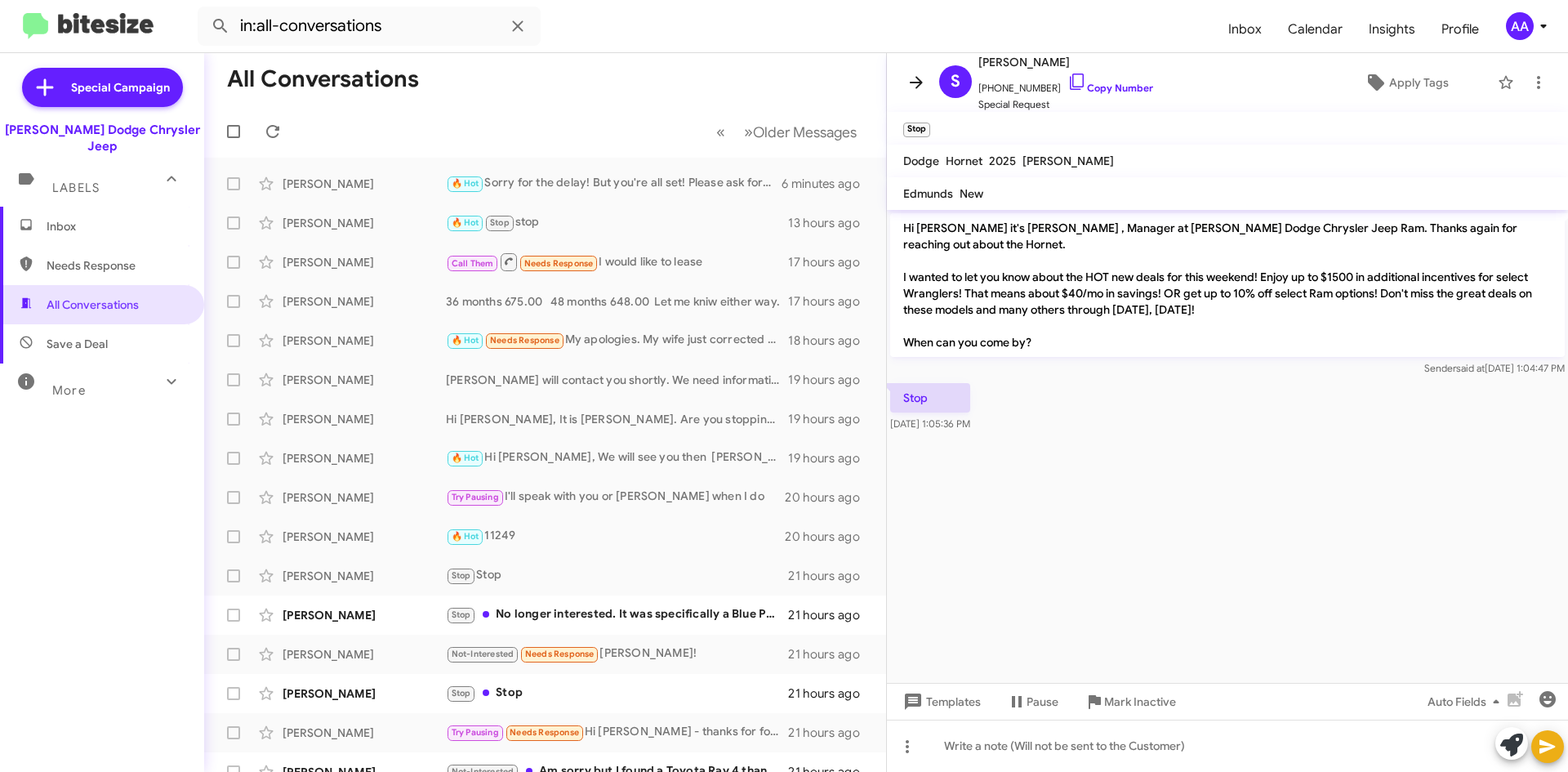
click at [909, 85] on icon at bounding box center [916, 83] width 20 height 20
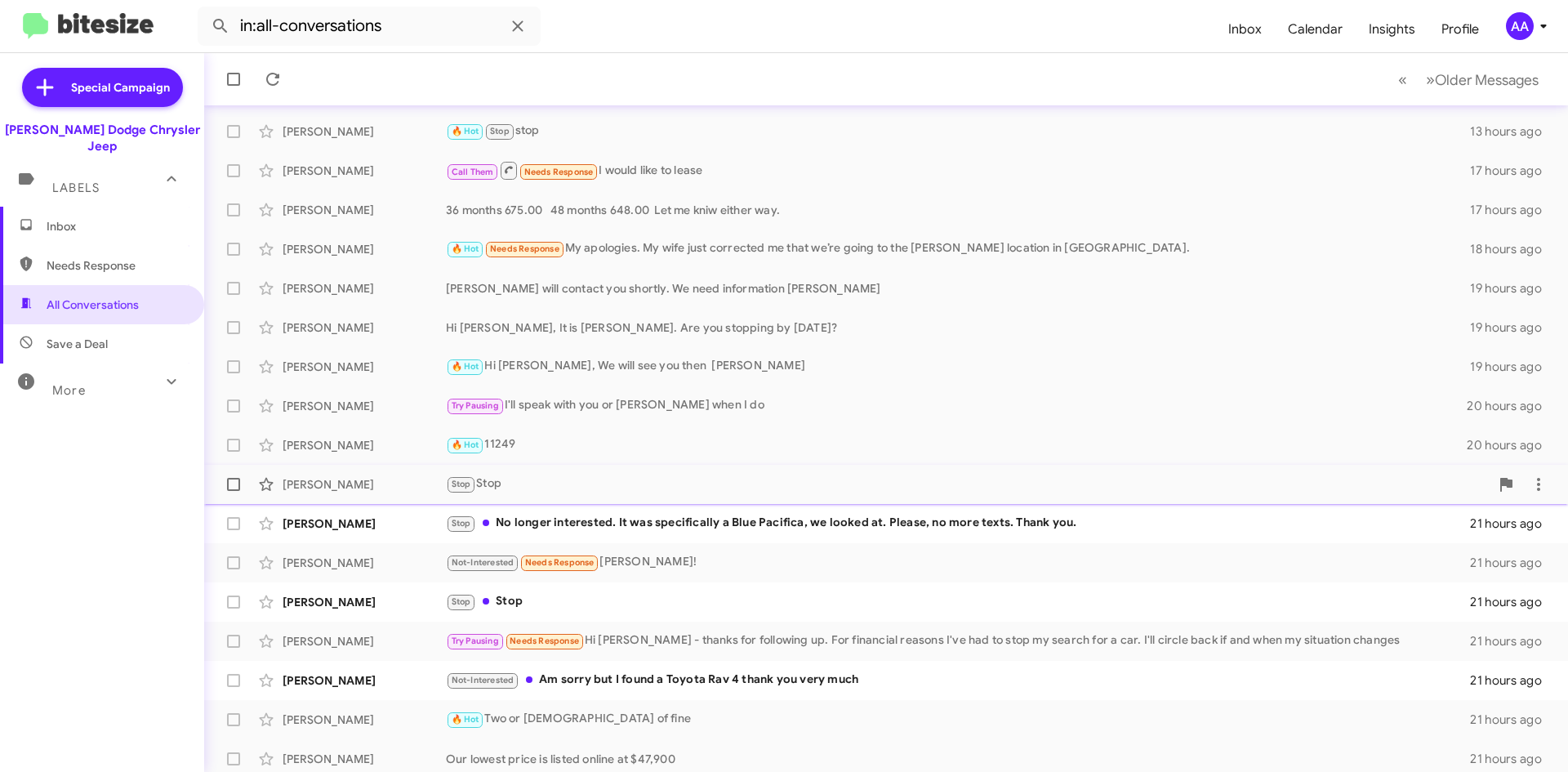
scroll to position [98, 0]
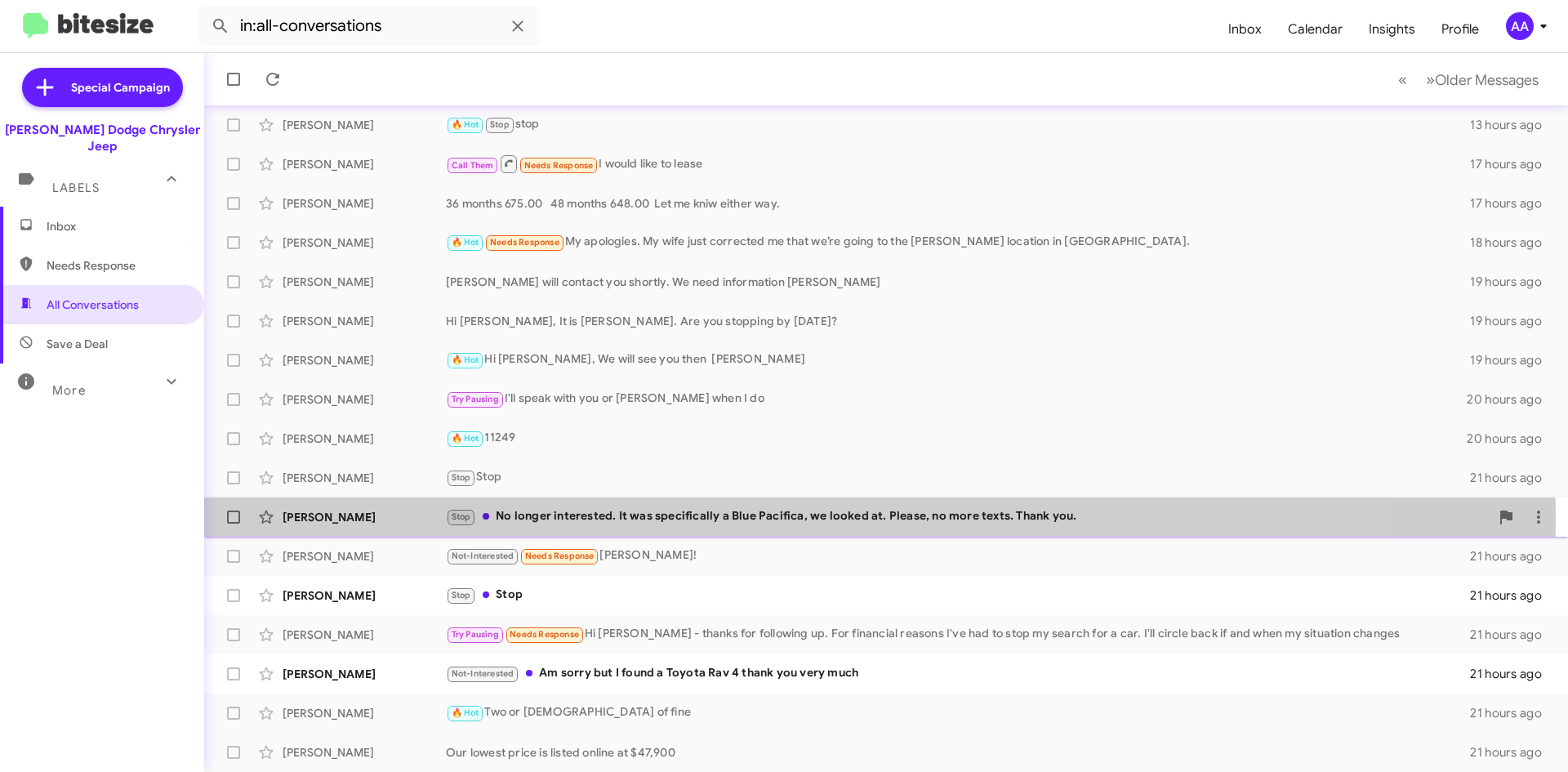
click at [747, 519] on div "Stop No longer interested. It was specifically a Blue Pacifica, we looked at. P…" at bounding box center [968, 516] width 1044 height 19
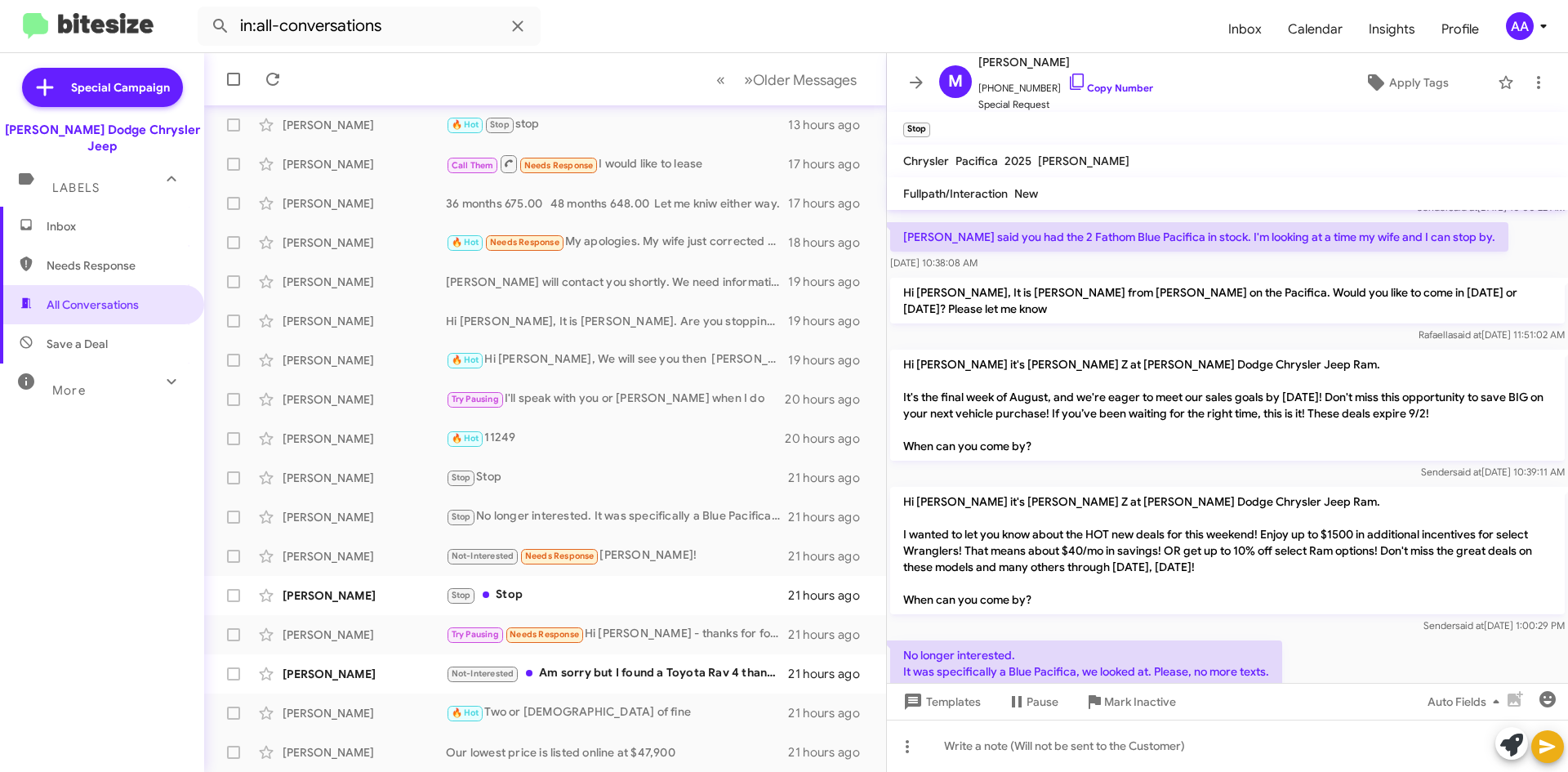
scroll to position [114, 0]
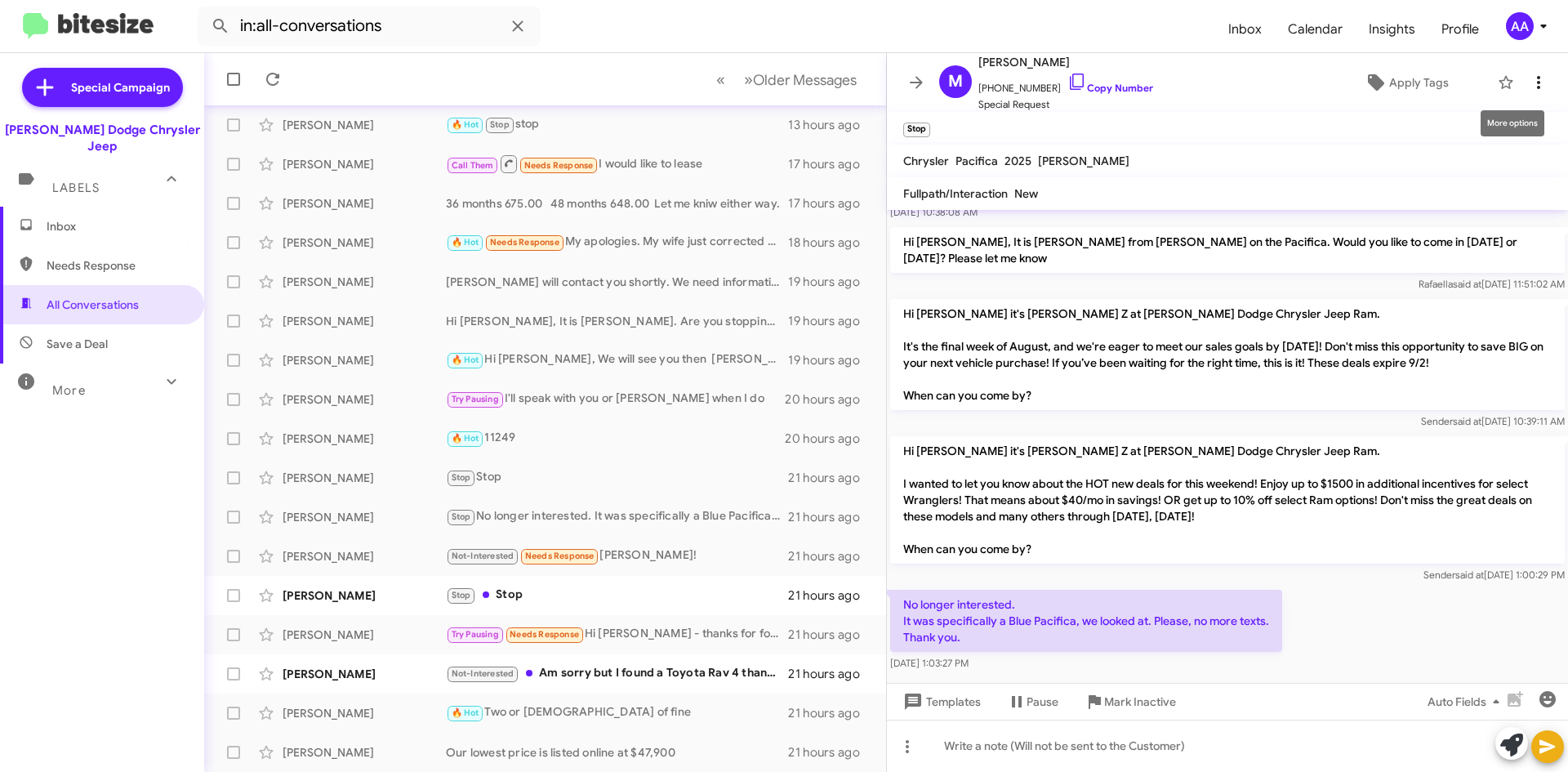
click at [1536, 81] on icon at bounding box center [1539, 83] width 20 height 20
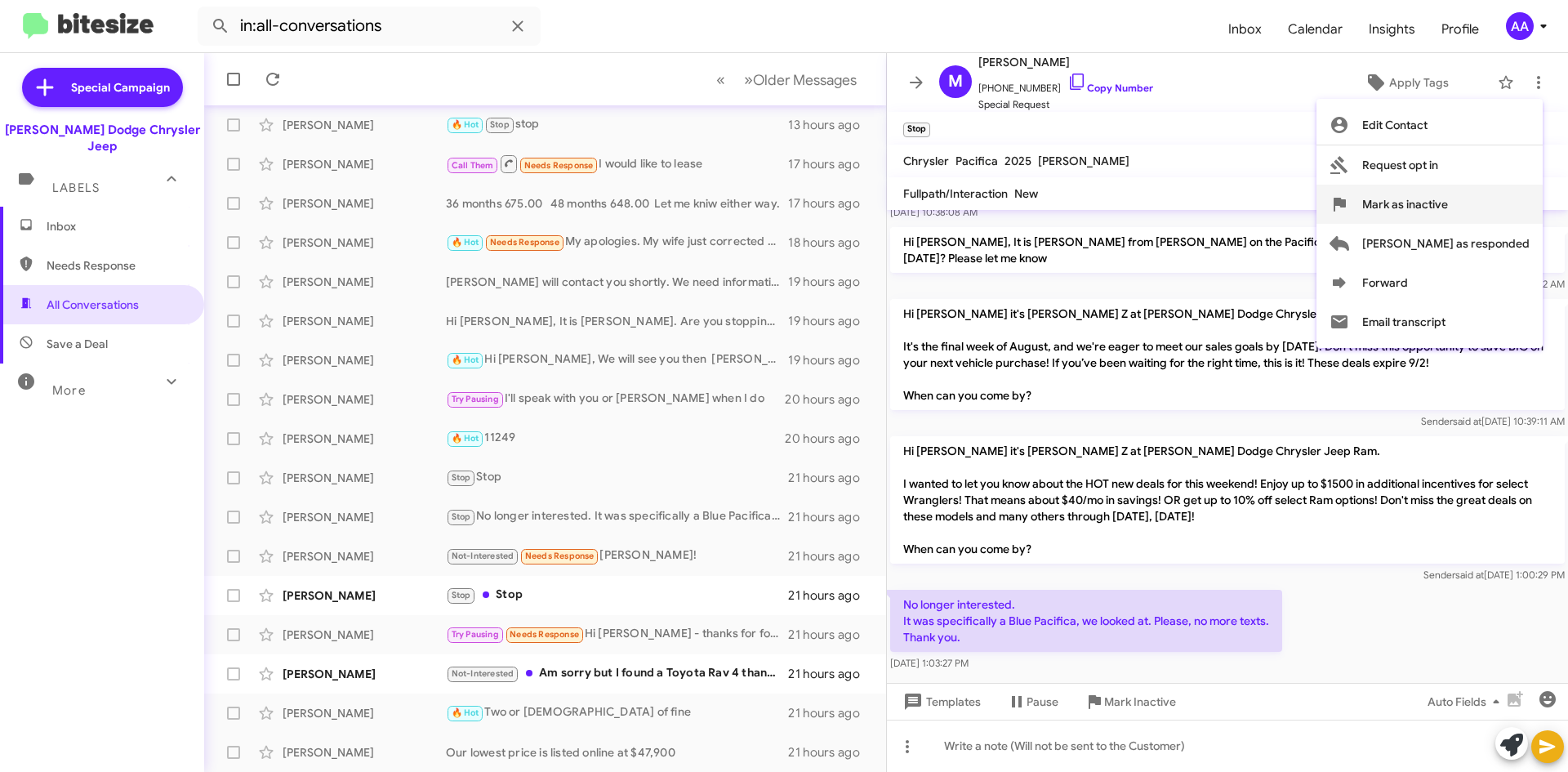
click at [1444, 211] on span "Mark as inactive" at bounding box center [1405, 205] width 86 height 39
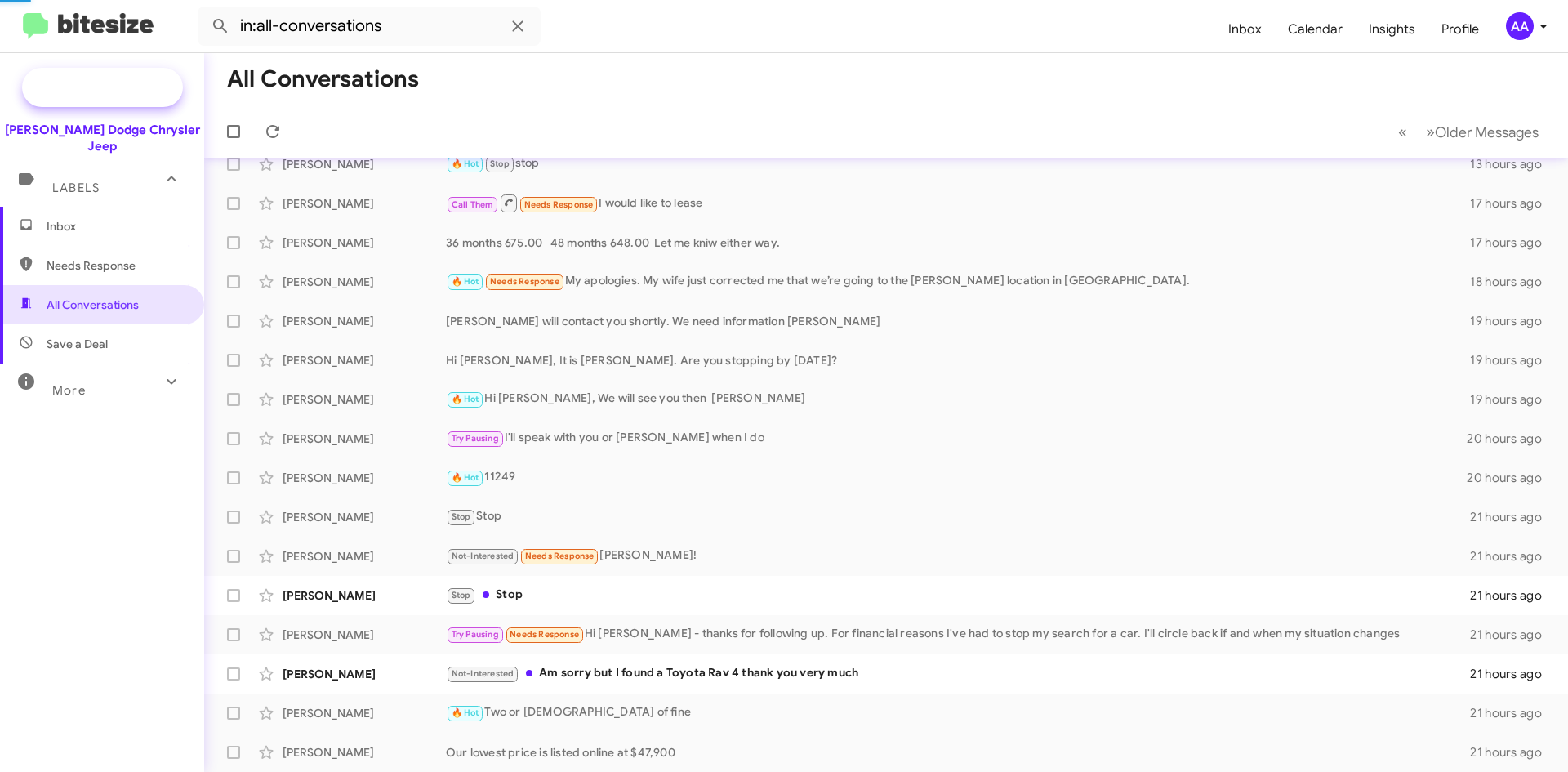
scroll to position [59, 0]
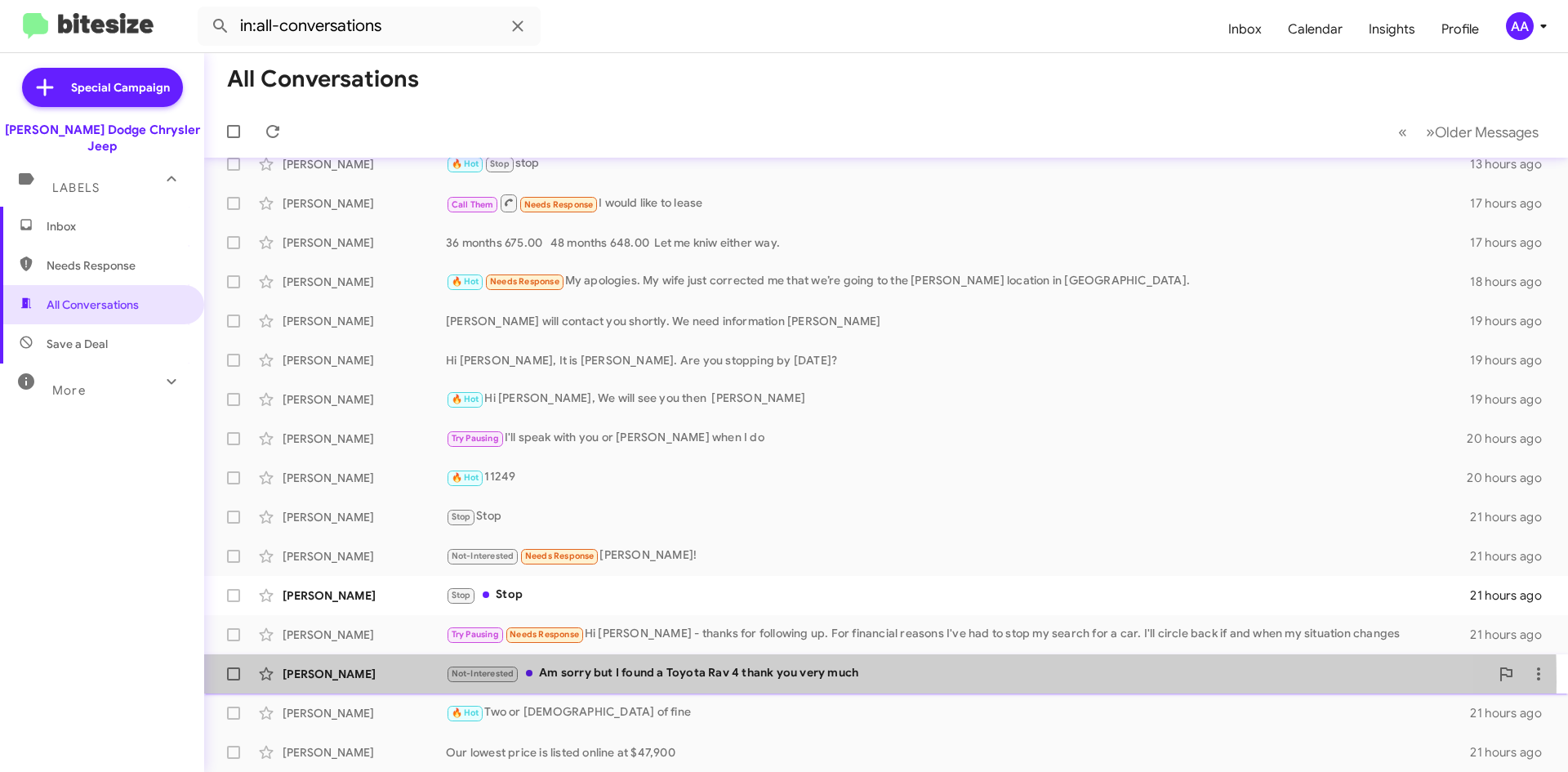
click at [684, 682] on div "Not-Interested Am sorry but I found a Toyota Rav 4 thank you very much" at bounding box center [968, 674] width 1044 height 19
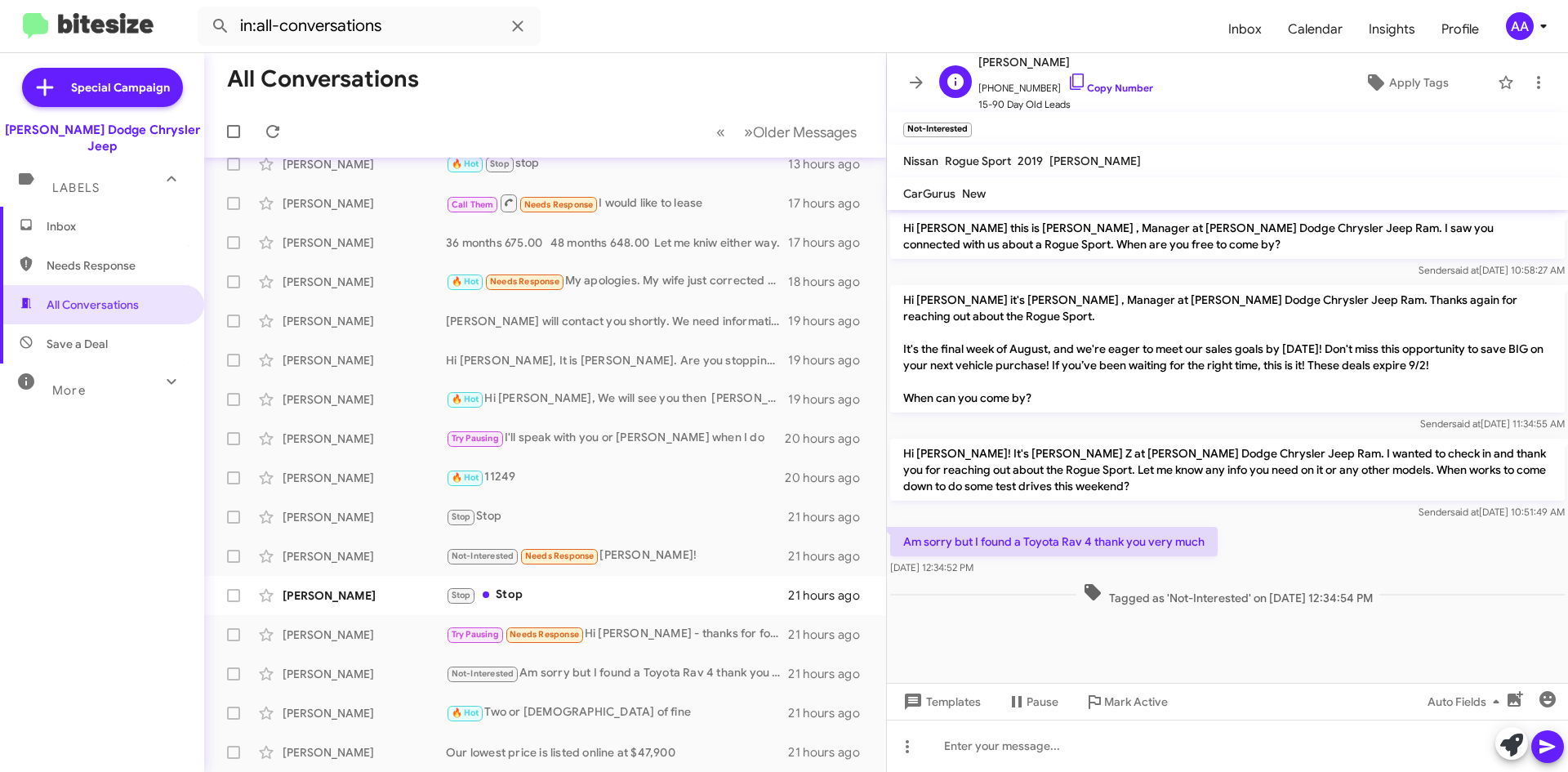
click at [1125, 81] on span "[PHONE_NUMBER] Copy Number" at bounding box center [1067, 84] width 175 height 25
click at [1110, 89] on link "Copy Number" at bounding box center [1110, 88] width 86 height 12
drag, startPoint x: 904, startPoint y: 67, endPoint x: 910, endPoint y: 81, distance: 15.2
click at [905, 69] on mat-toolbar "D [PERSON_NAME] [PHONE_NUMBER] Copy Number 15-90 Day Old Leads Apply Tags" at bounding box center [1227, 83] width 681 height 59
click at [911, 85] on icon at bounding box center [916, 83] width 20 height 20
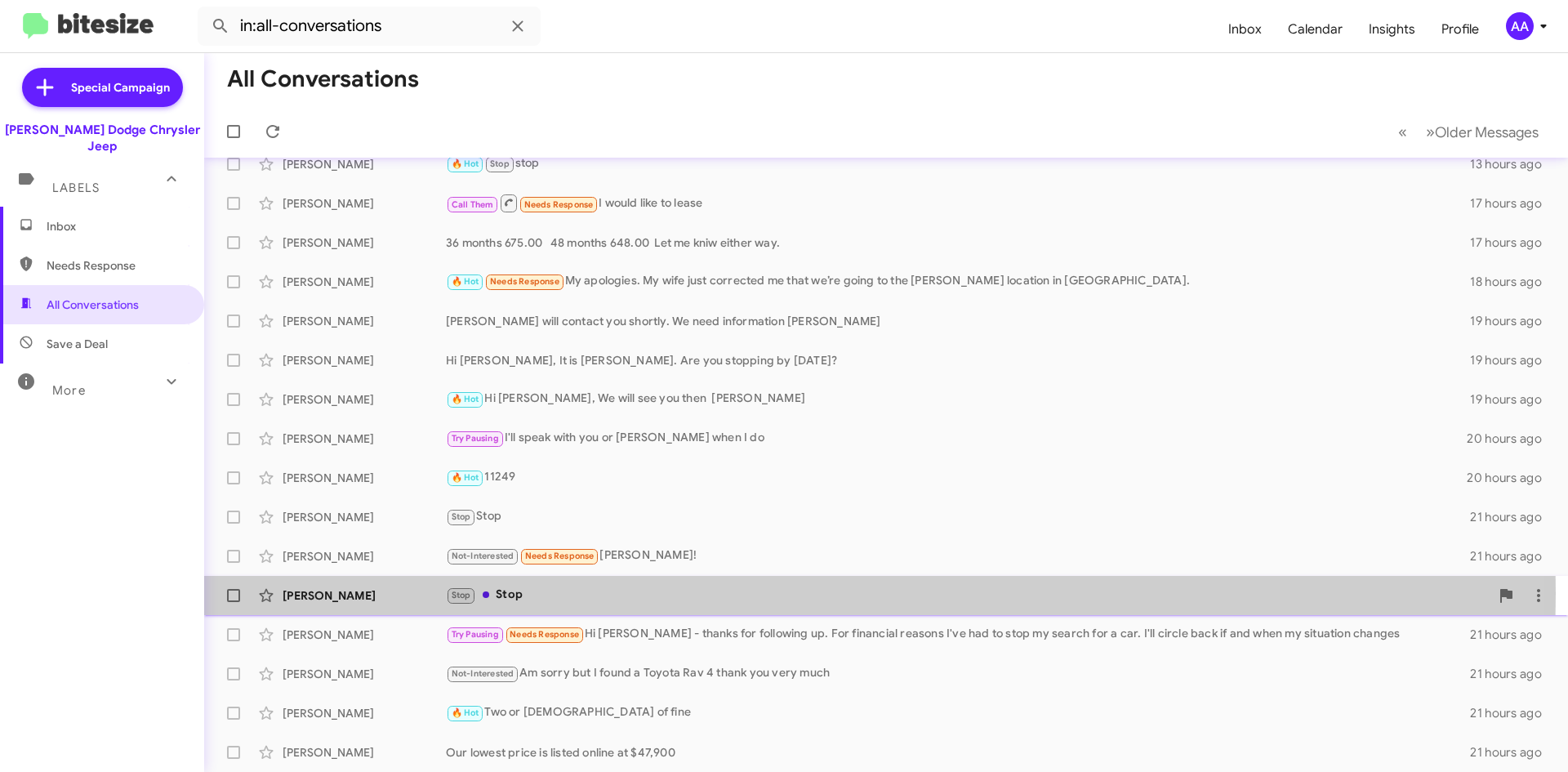
click at [616, 593] on div "Stop Stop" at bounding box center [968, 595] width 1044 height 19
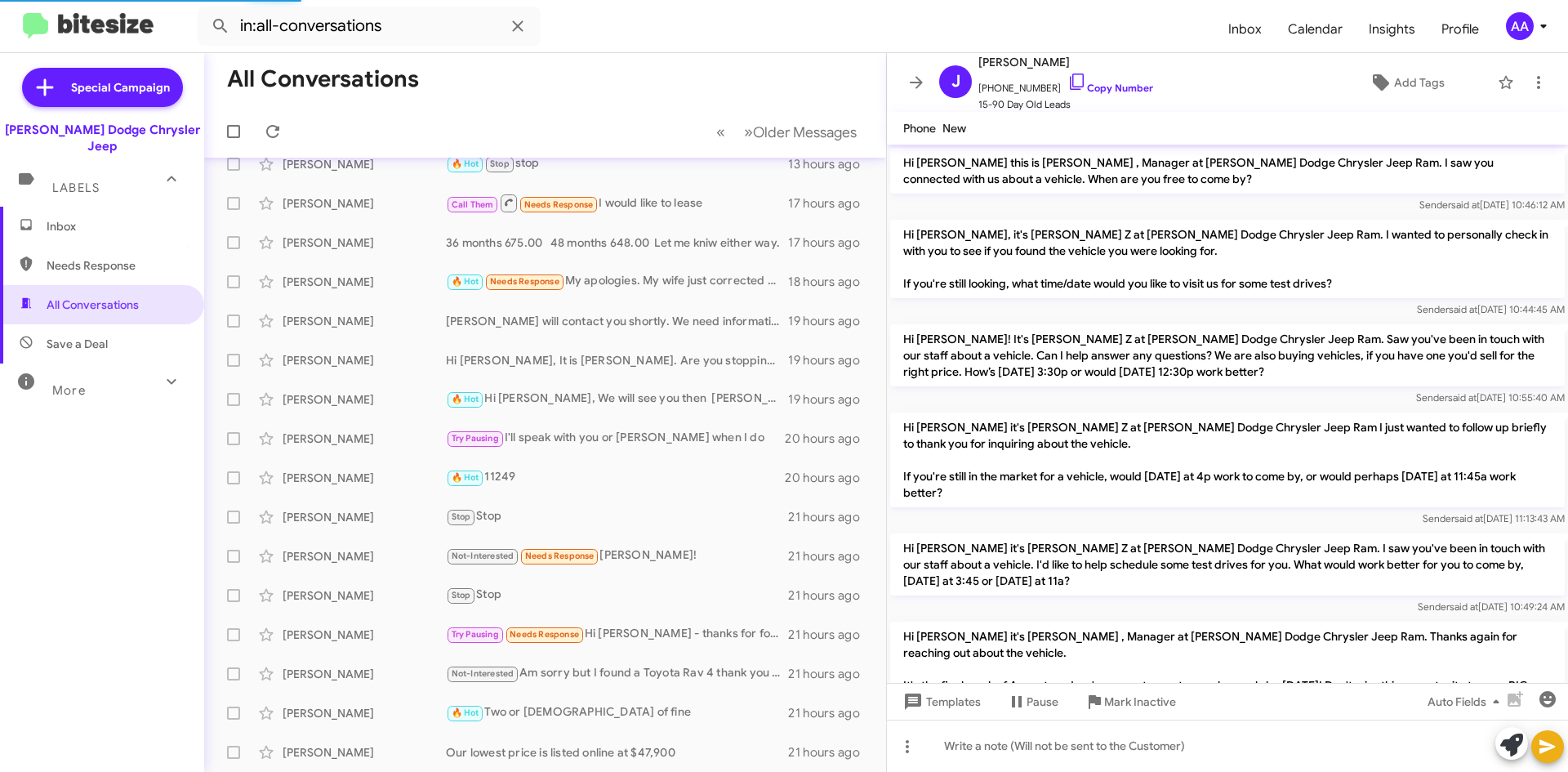
scroll to position [309, 0]
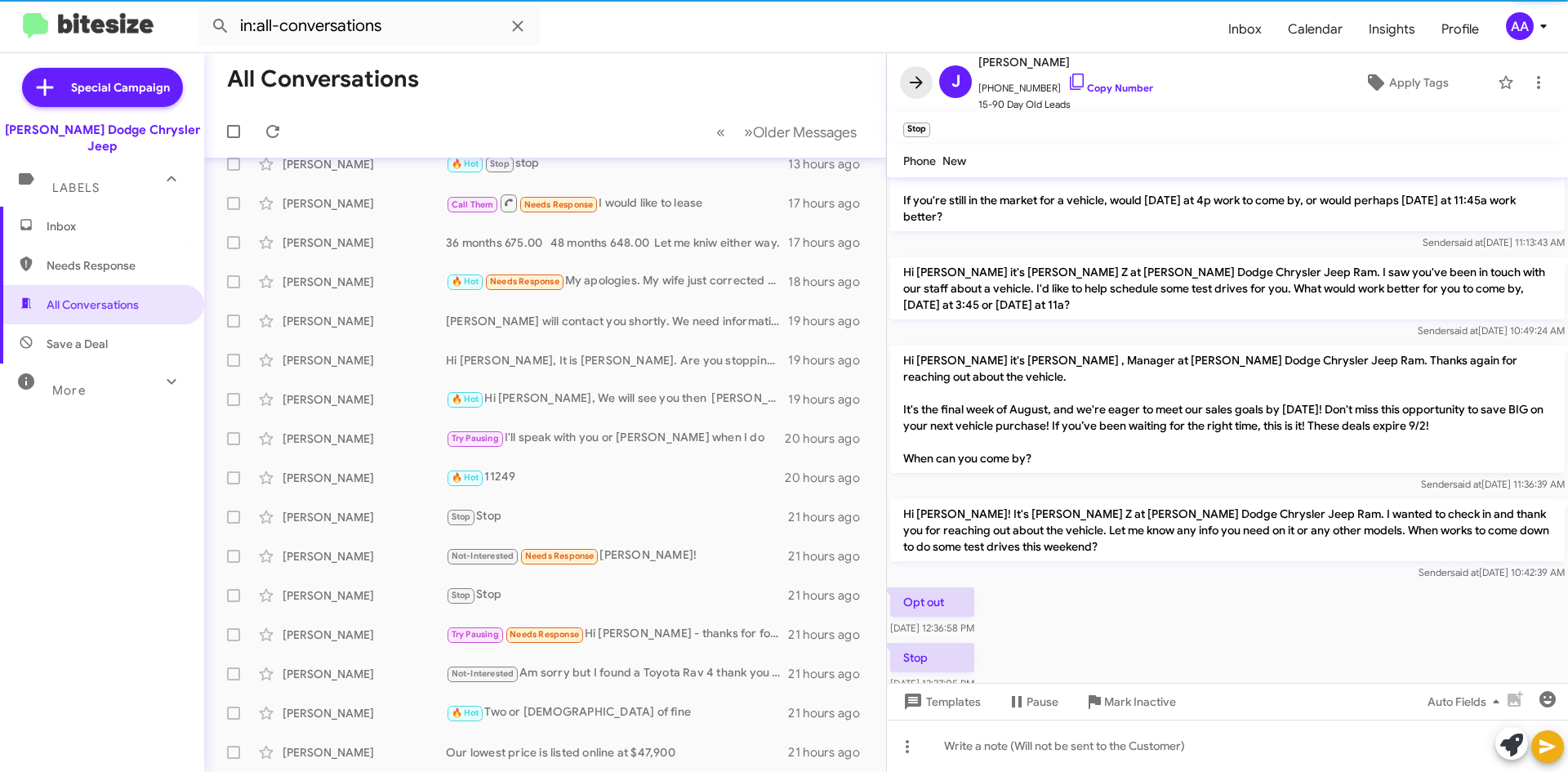
click at [924, 78] on icon at bounding box center [916, 83] width 20 height 20
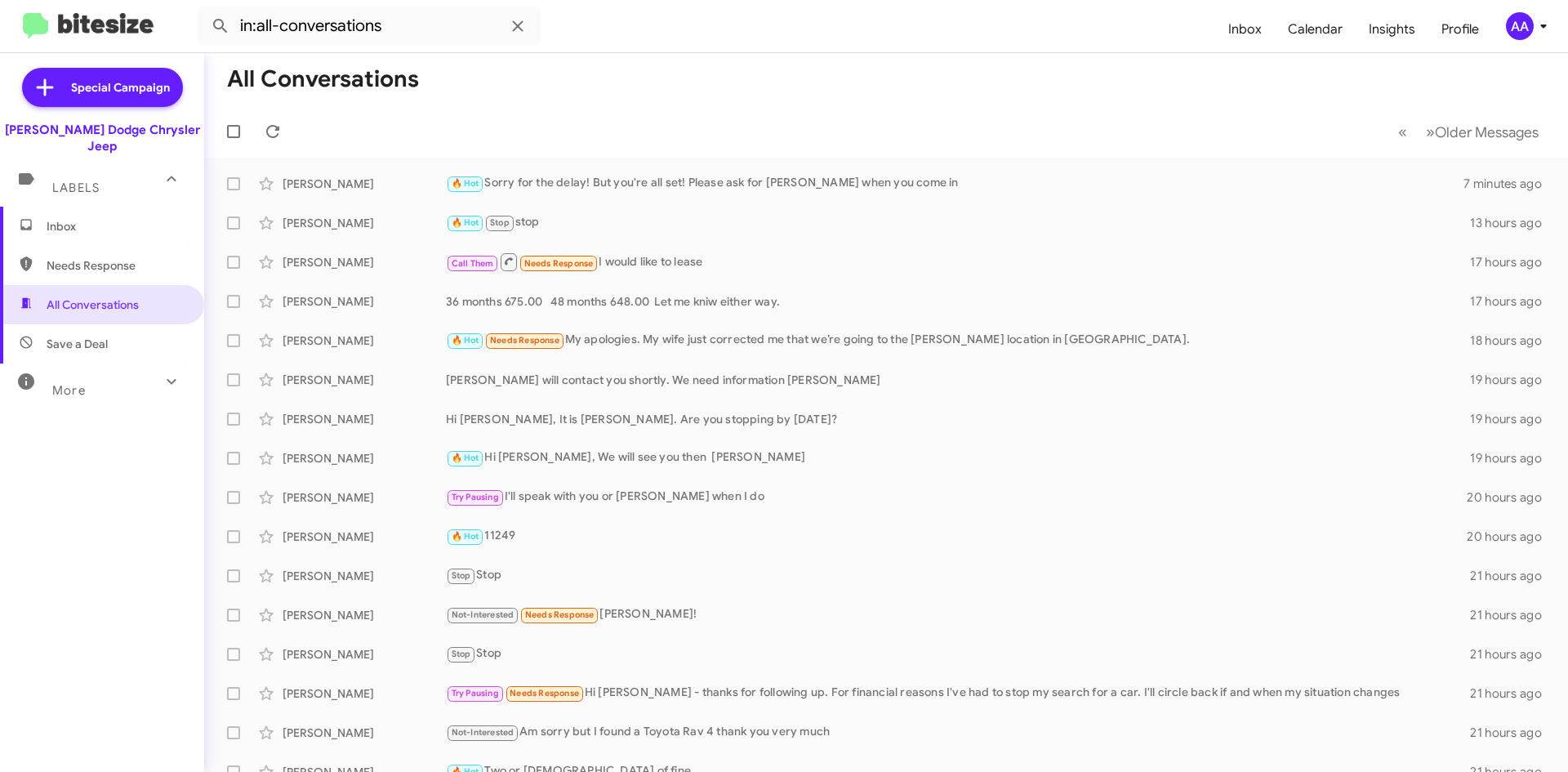
click at [72, 181] on span "Labels" at bounding box center [76, 188] width 47 height 15
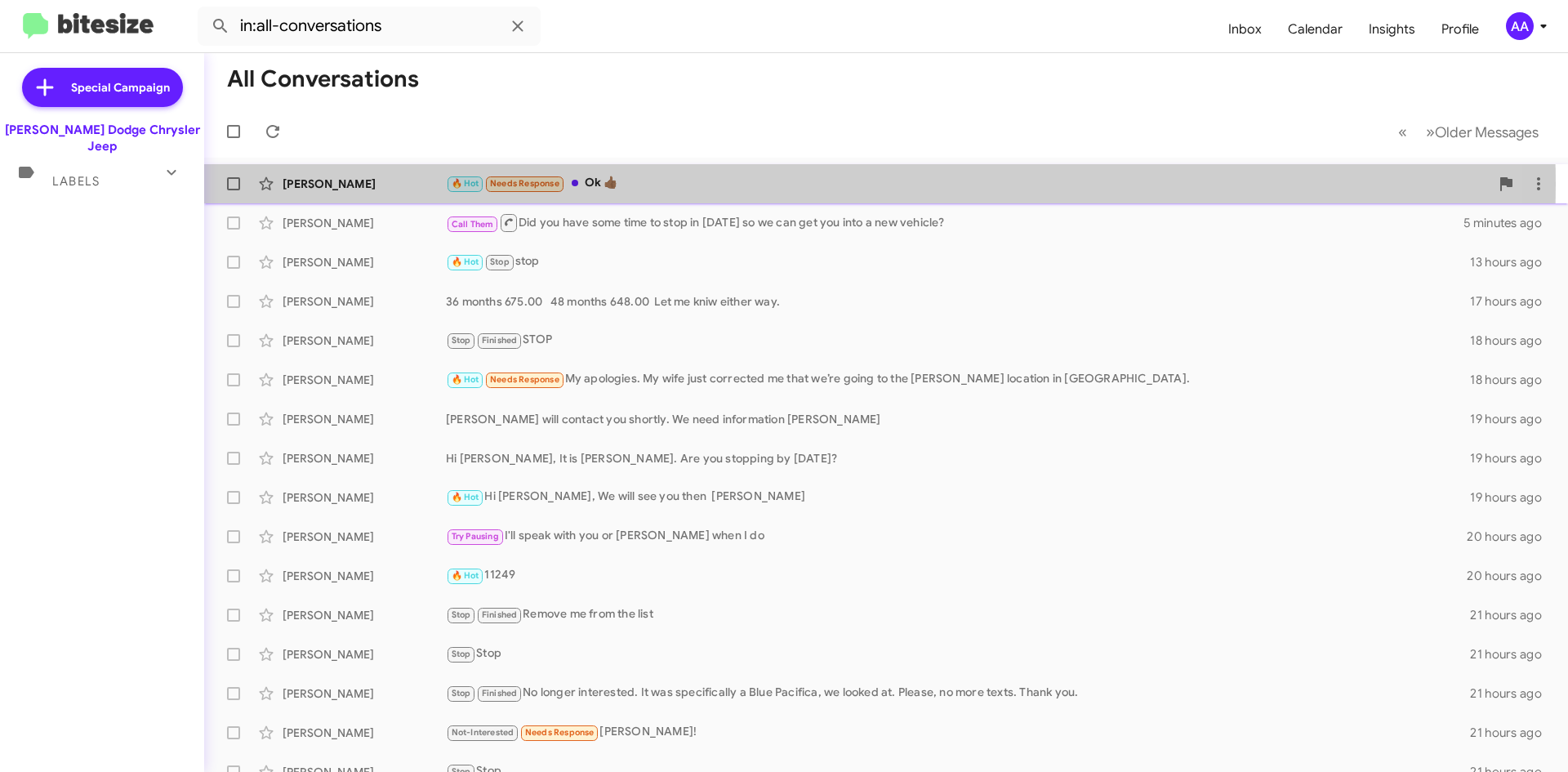
click at [709, 185] on div "🔥 Hot Needs Response Ok 👍🏾" at bounding box center [968, 183] width 1044 height 19
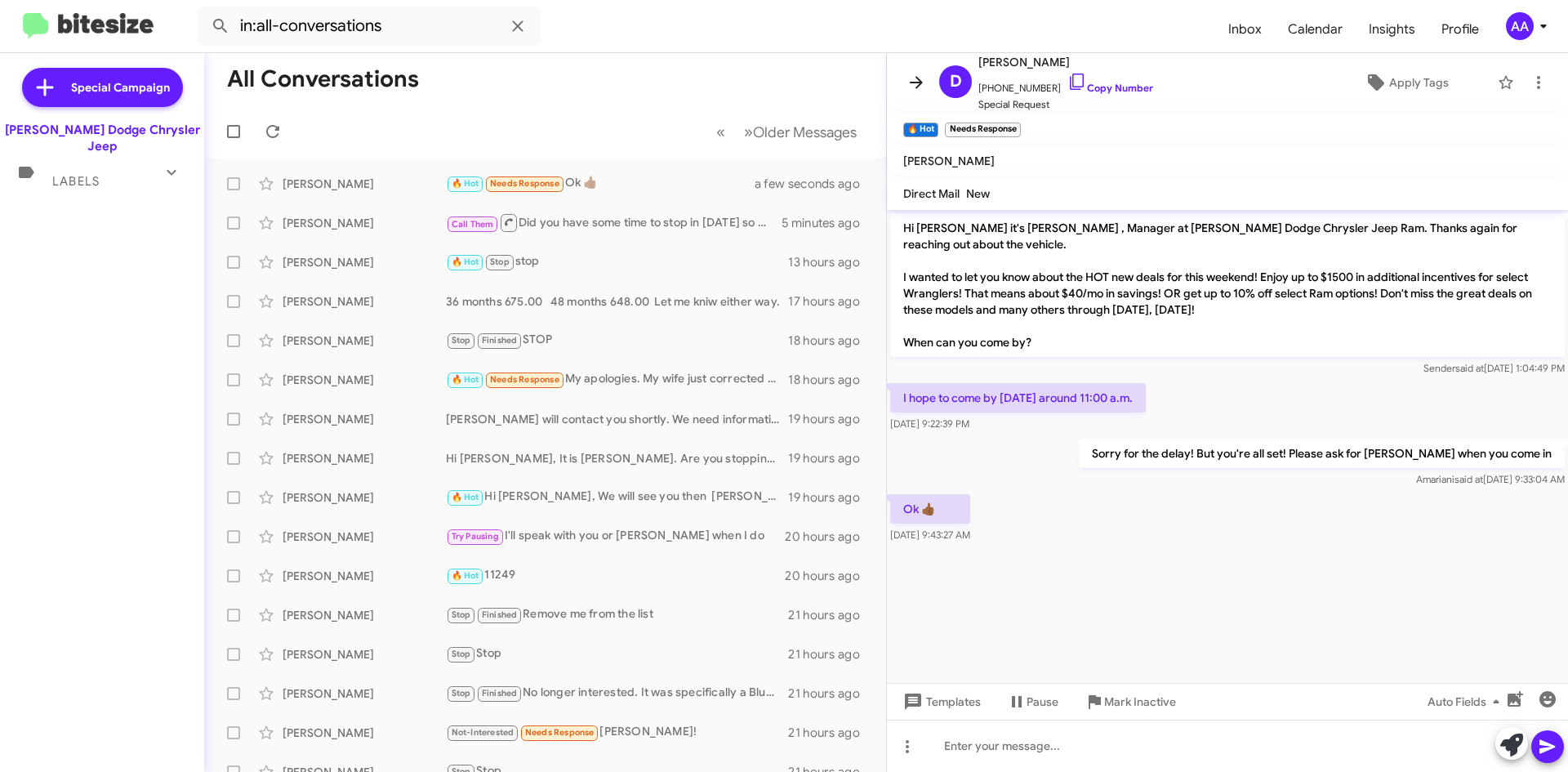
click at [916, 83] on icon at bounding box center [916, 82] width 13 height 12
